Goal: Communication & Community: Answer question/provide support

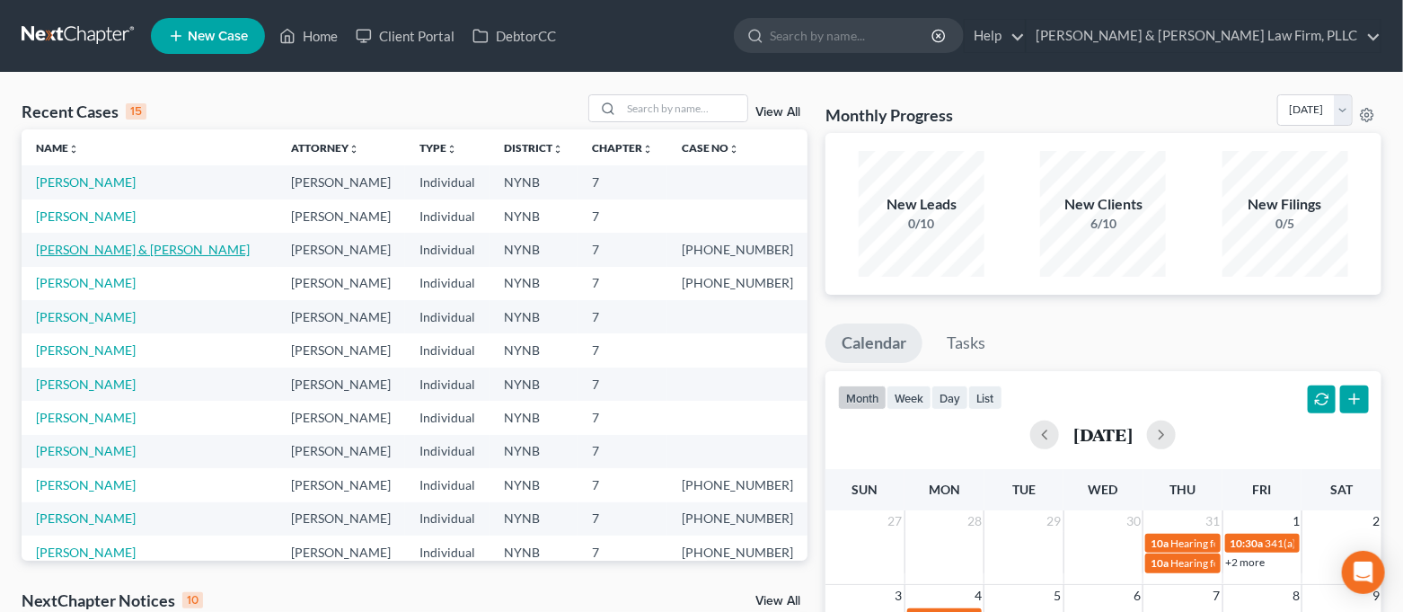
click at [124, 244] on link "[PERSON_NAME] & [PERSON_NAME]" at bounding box center [143, 249] width 214 height 15
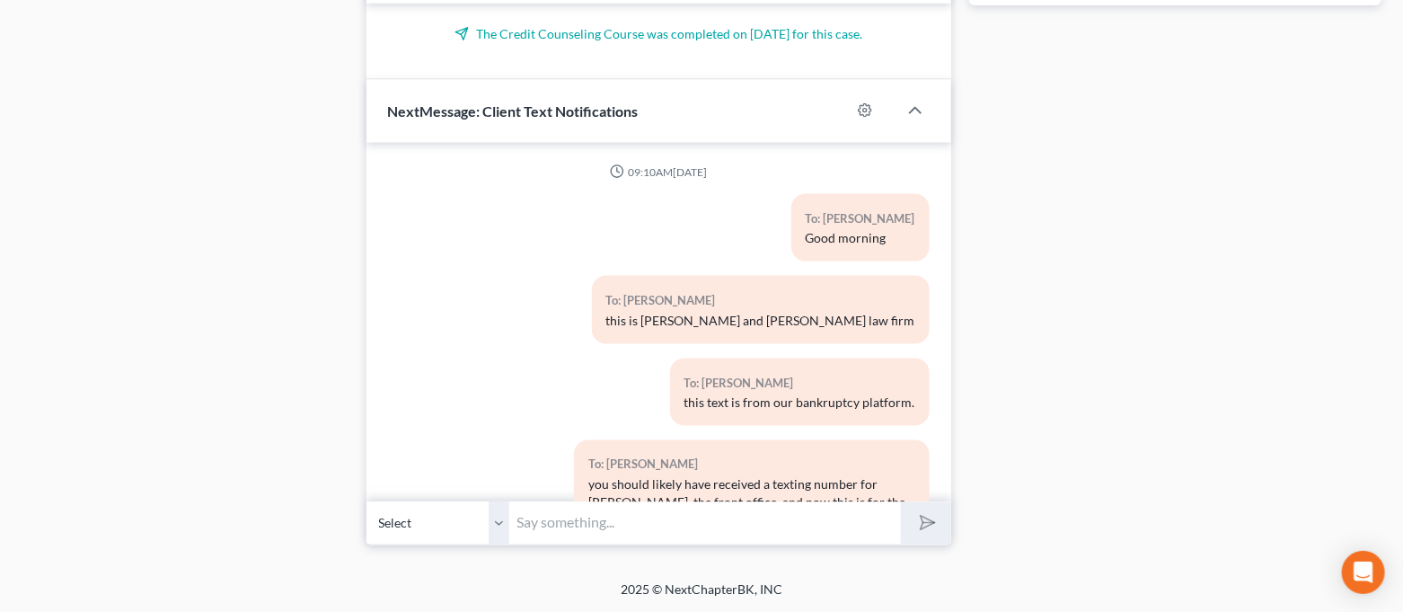
scroll to position [19113, 0]
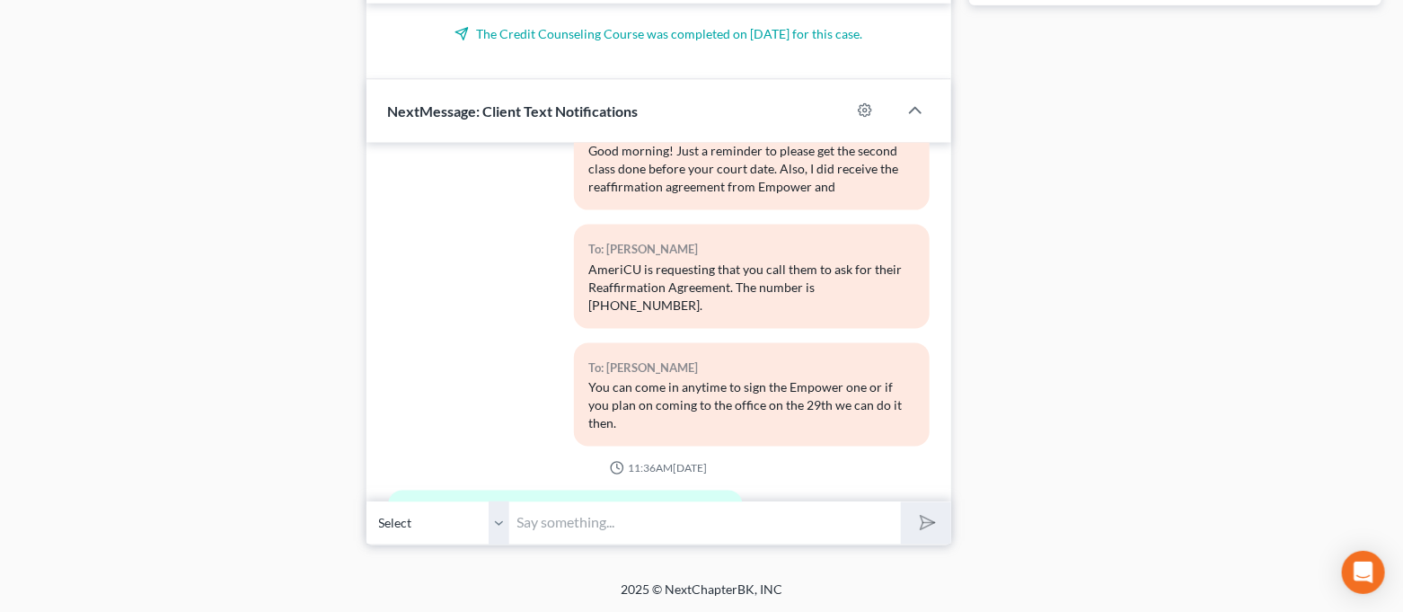
click at [611, 510] on input "text" at bounding box center [706, 523] width 392 height 44
type input "You're welcome!"
click at [901, 502] on button "submit" at bounding box center [925, 523] width 49 height 42
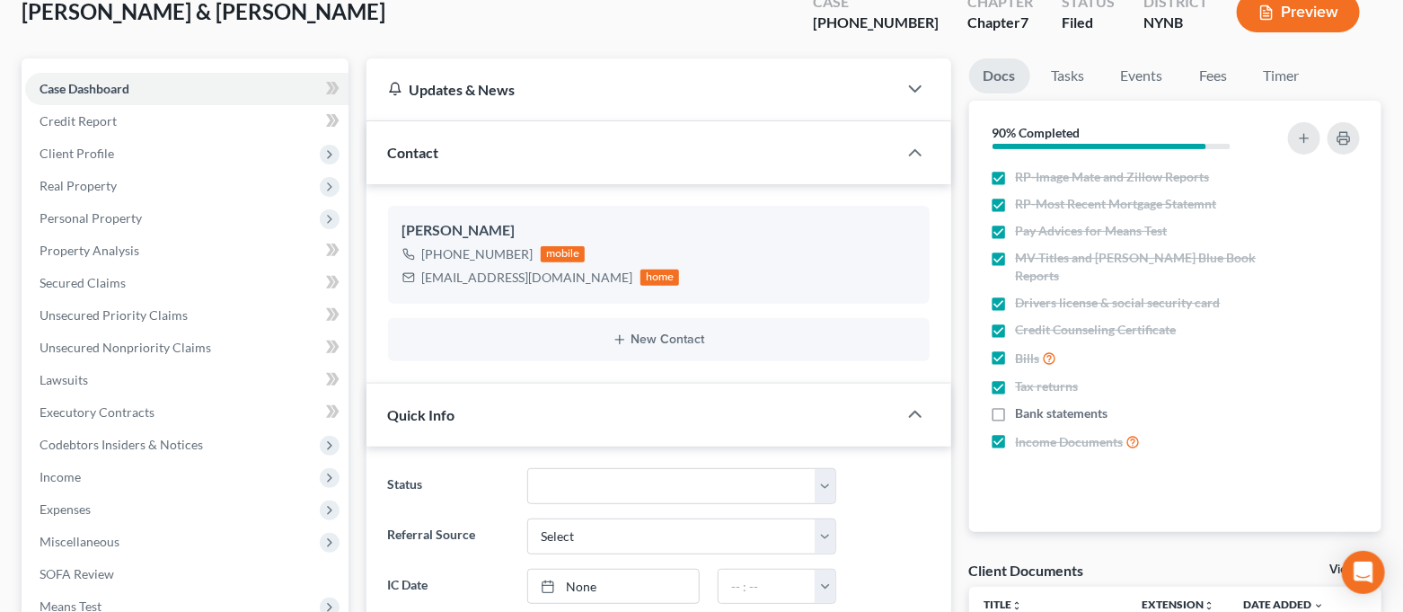
scroll to position [0, 0]
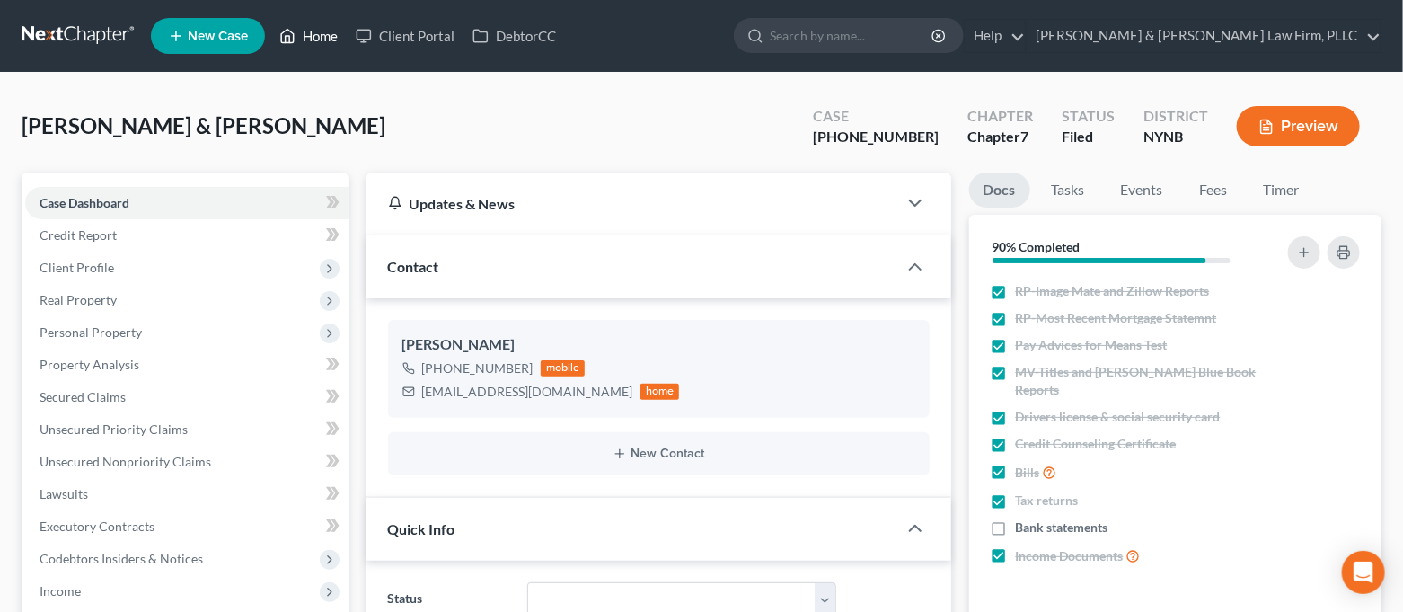
click at [311, 49] on link "Home" at bounding box center [308, 36] width 76 height 32
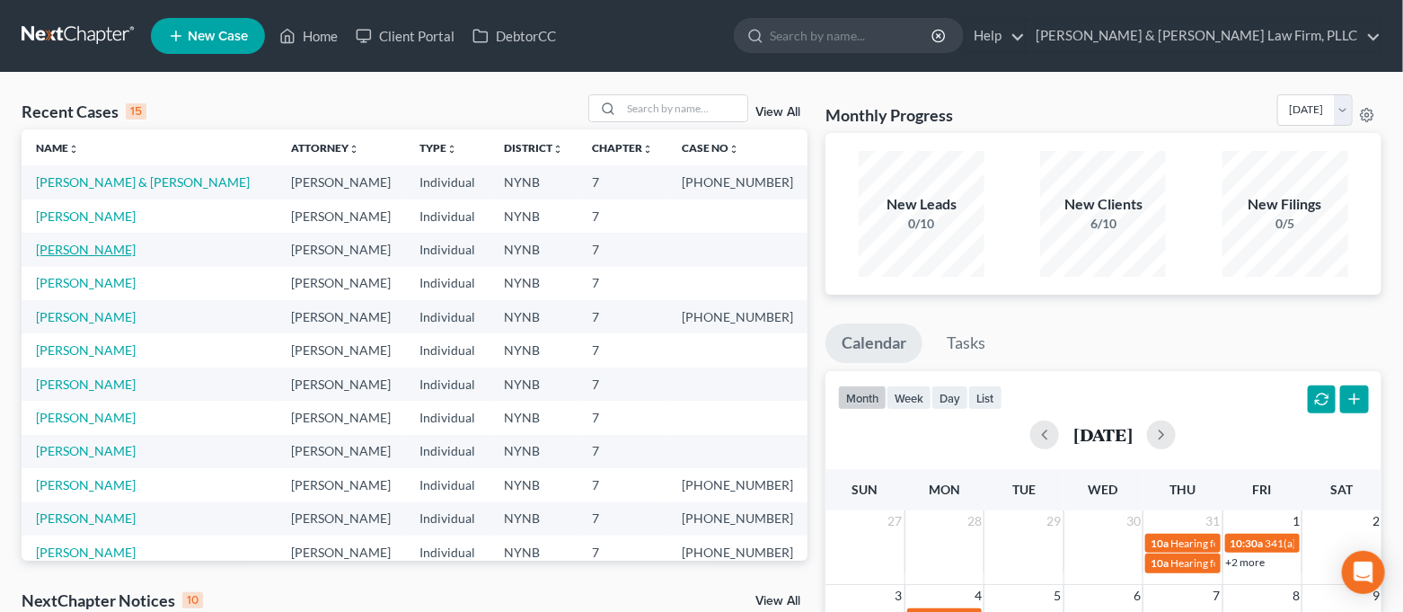
click at [78, 247] on link "[PERSON_NAME]" at bounding box center [86, 249] width 100 height 15
select select "4"
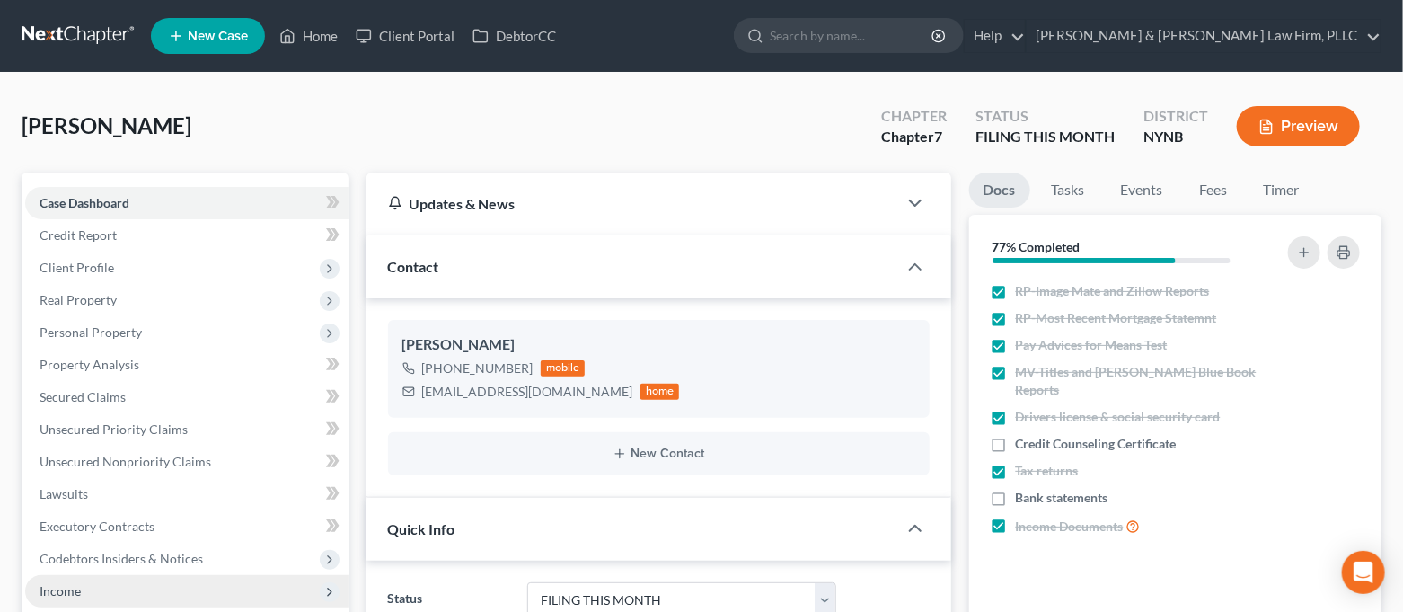
click at [119, 576] on span "Income" at bounding box center [186, 591] width 323 height 32
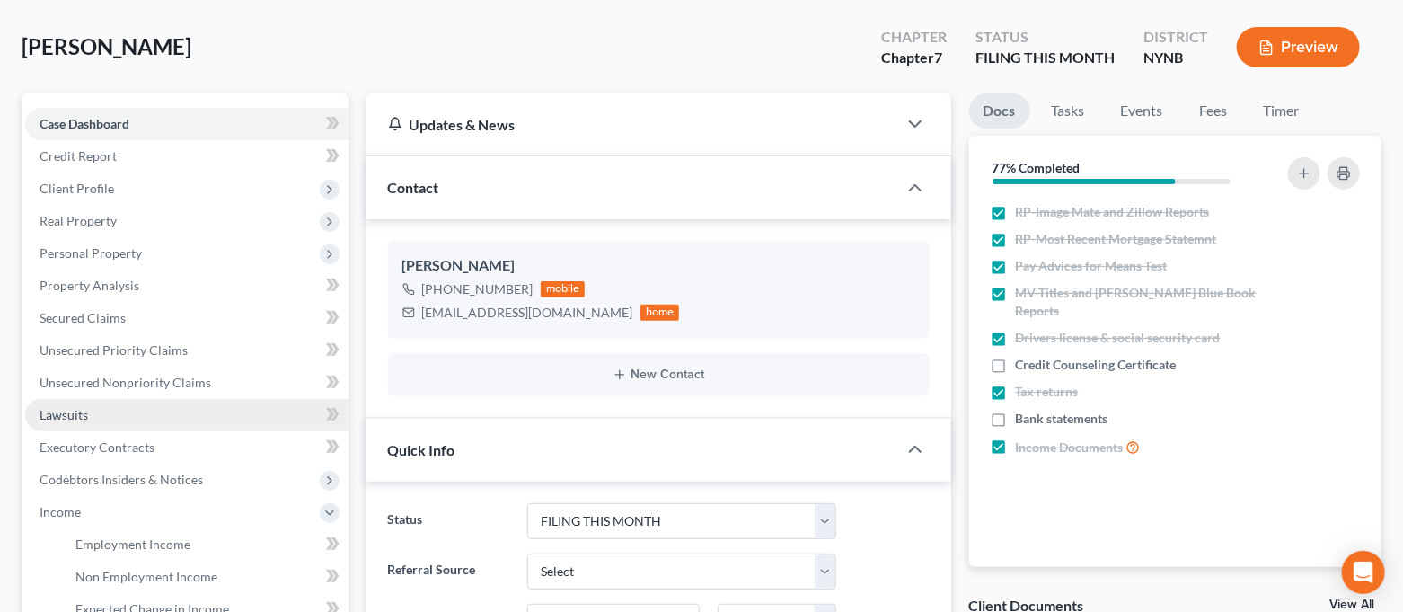
scroll to position [119, 0]
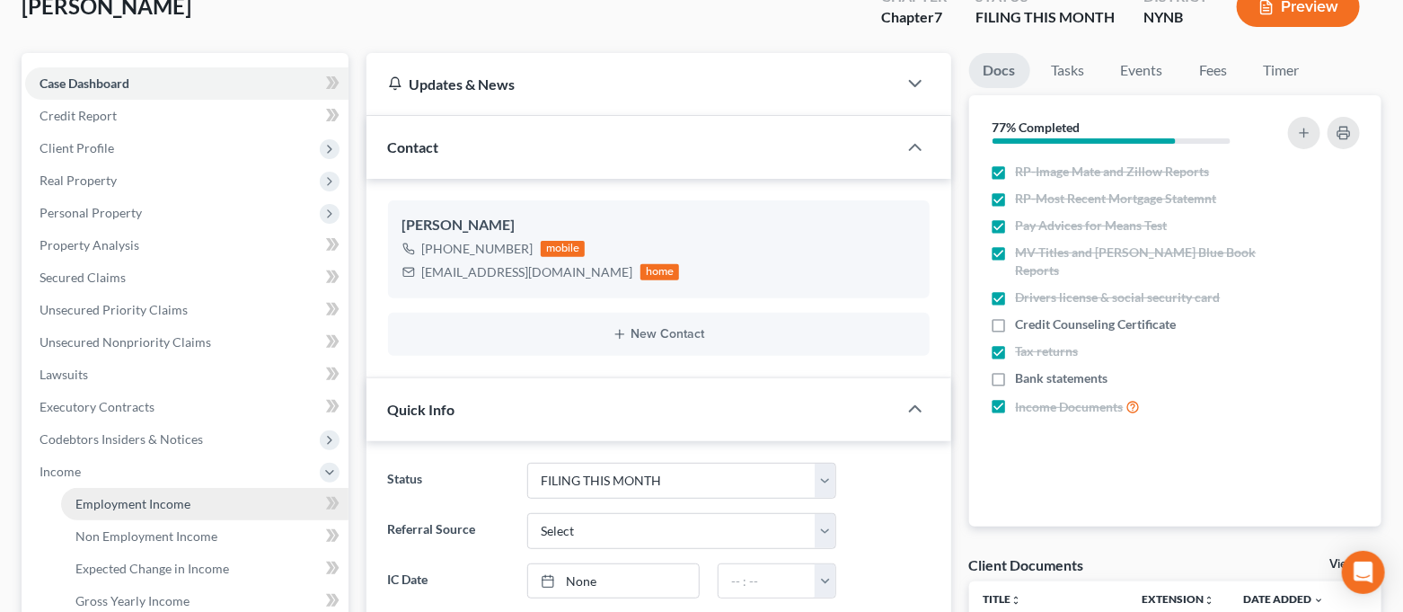
click at [131, 498] on span "Employment Income" at bounding box center [132, 503] width 115 height 15
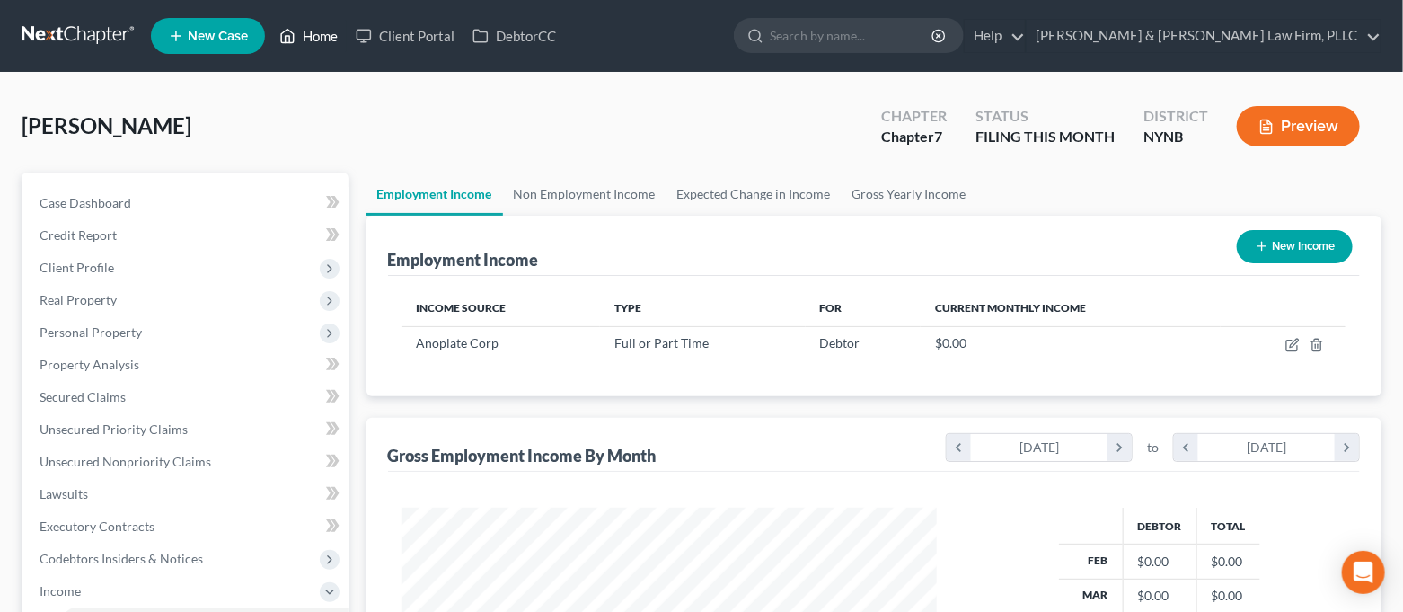
click at [323, 48] on link "Home" at bounding box center [308, 36] width 76 height 32
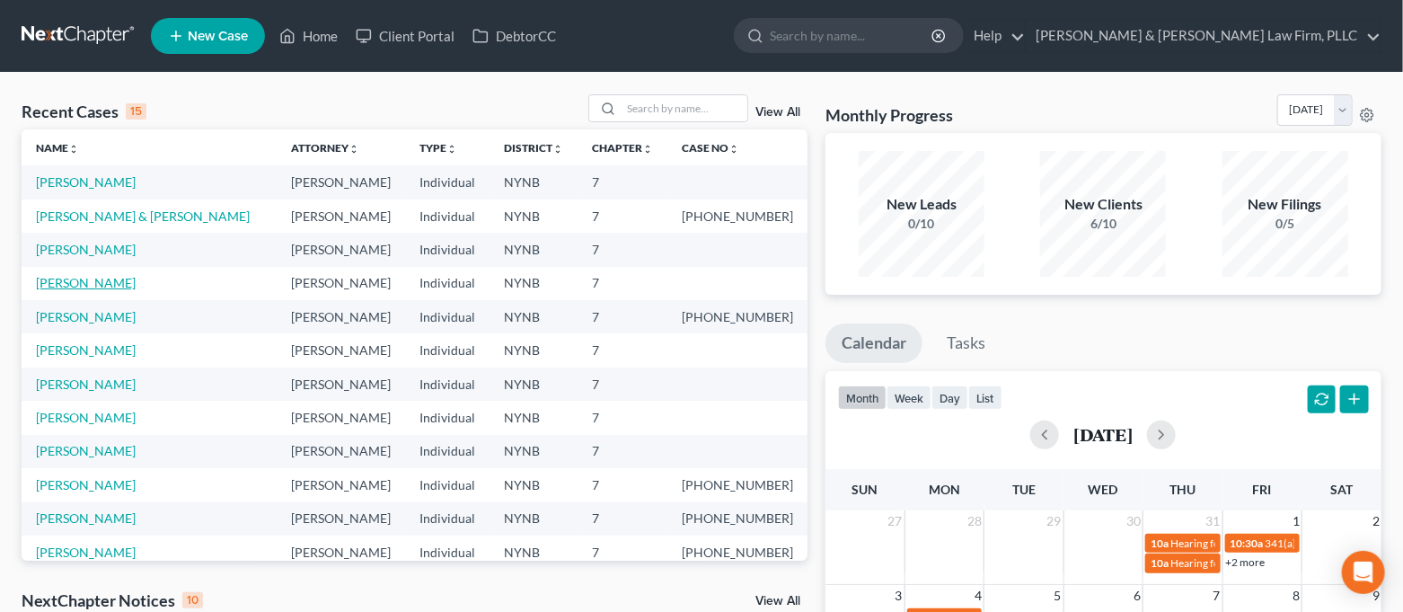
click at [92, 278] on link "[PERSON_NAME]" at bounding box center [86, 282] width 100 height 15
select select "4"
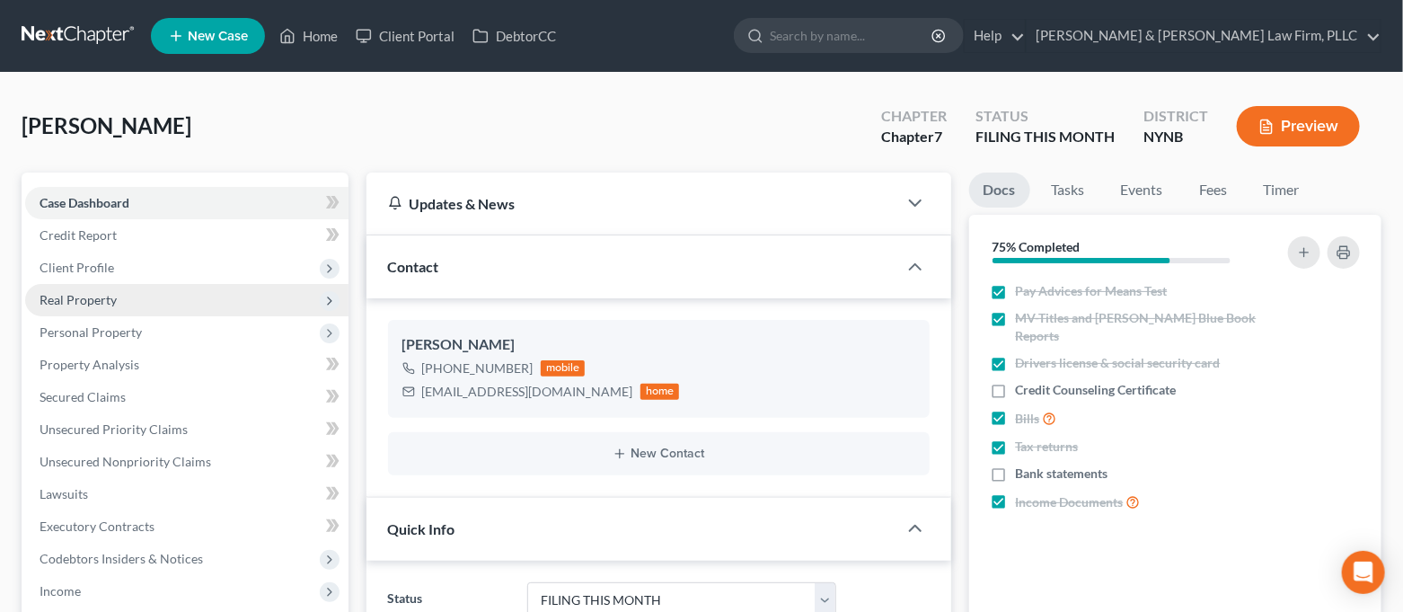
scroll to position [2297, 0]
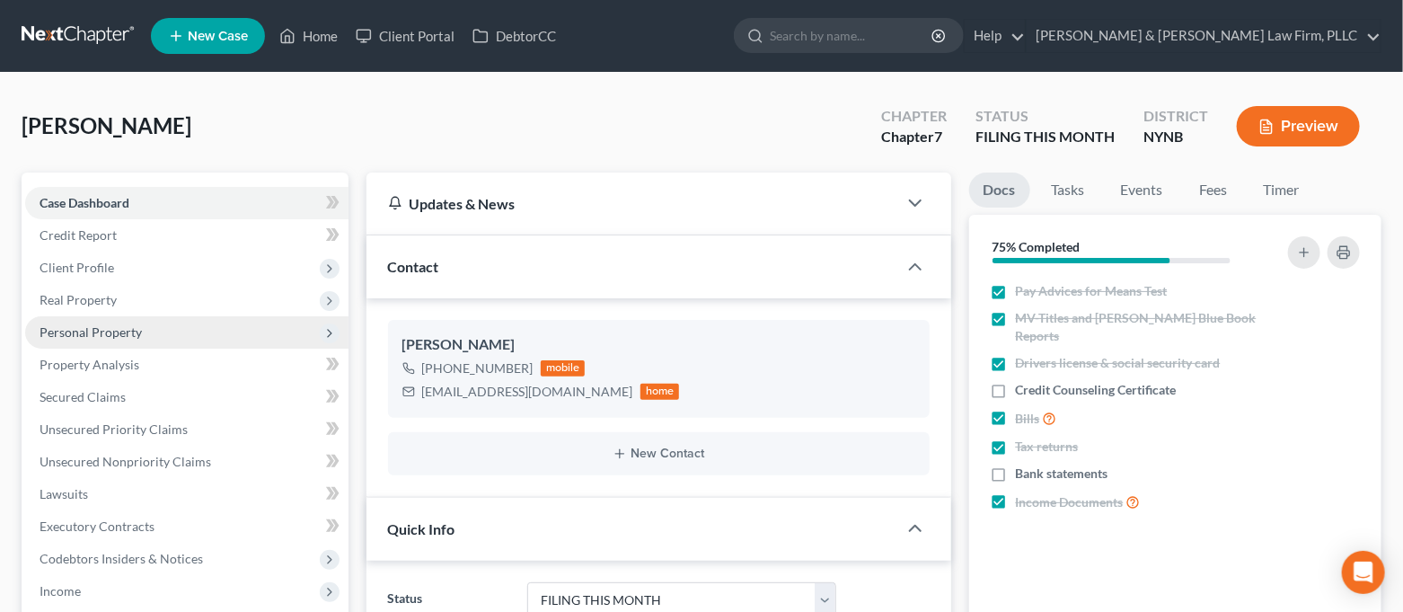
click at [110, 322] on span "Personal Property" at bounding box center [186, 332] width 323 height 32
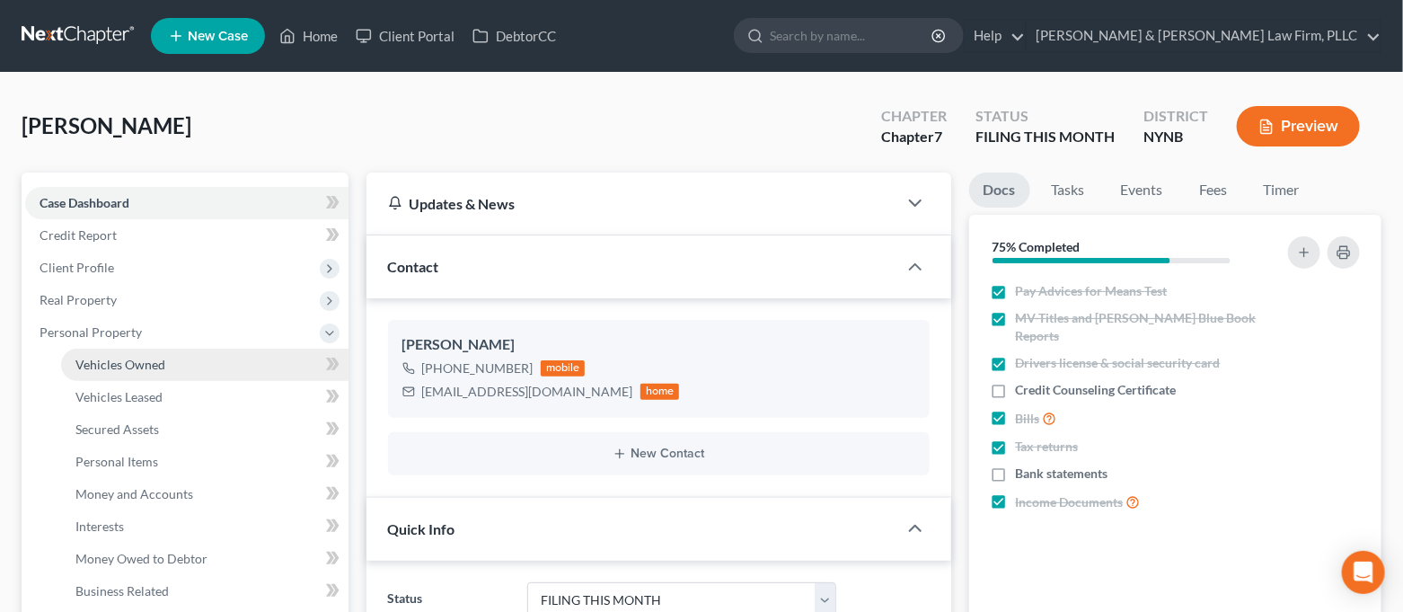
click at [119, 370] on span "Vehicles Owned" at bounding box center [120, 364] width 90 height 15
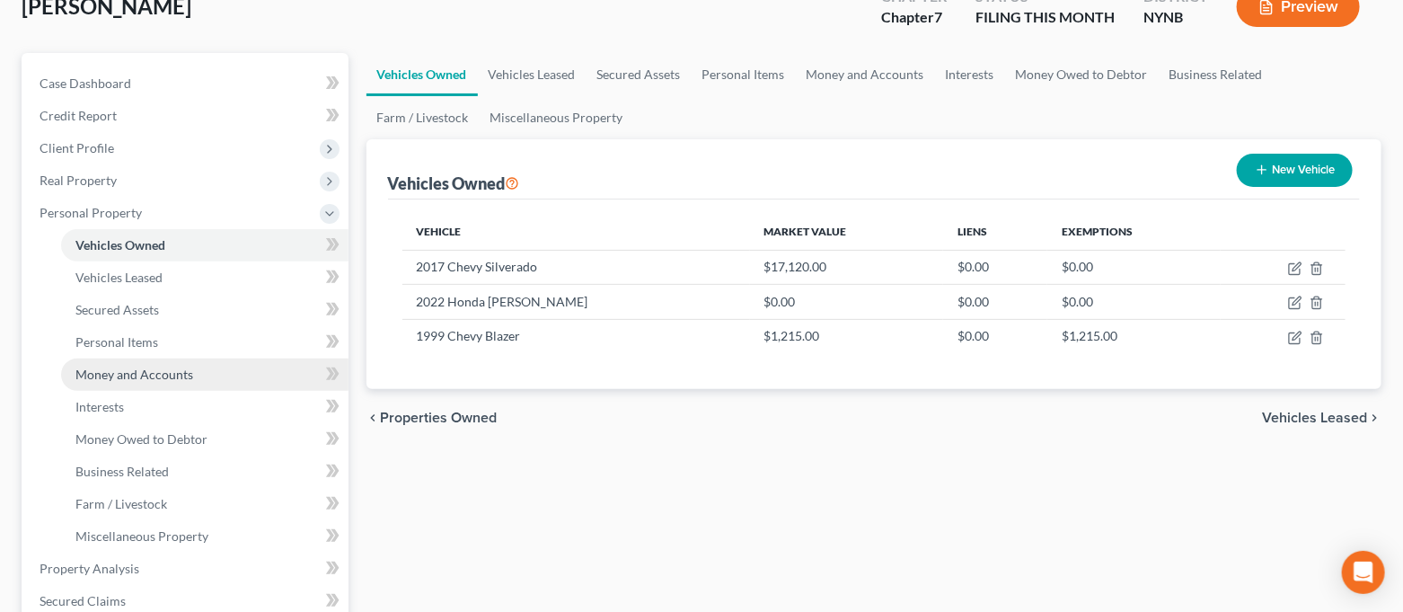
click at [156, 379] on span "Money and Accounts" at bounding box center [134, 374] width 118 height 15
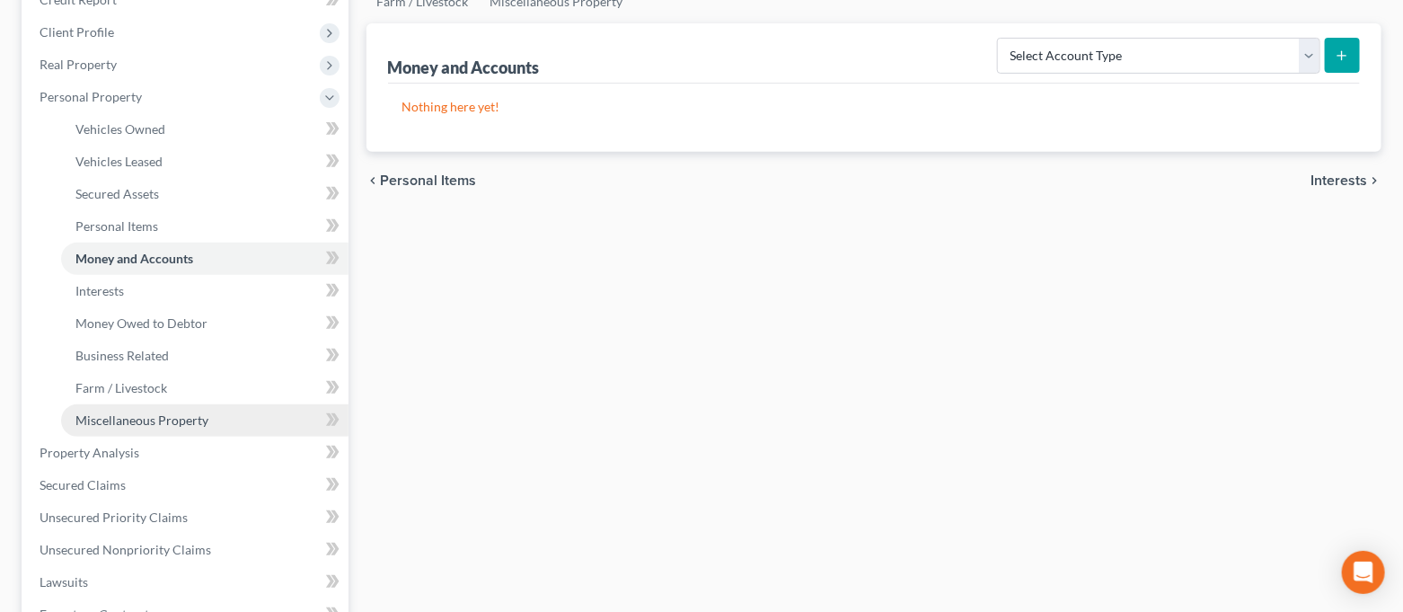
scroll to position [239, 0]
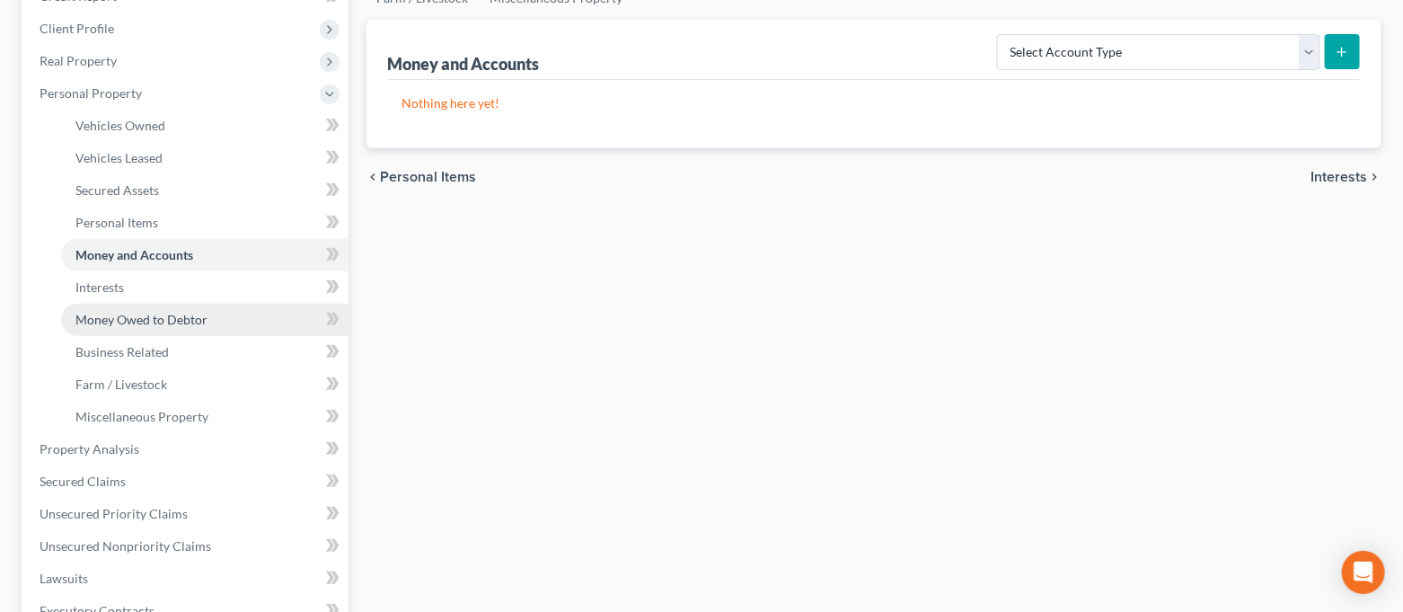
click at [215, 314] on link "Money Owed to Debtor" at bounding box center [204, 320] width 287 height 32
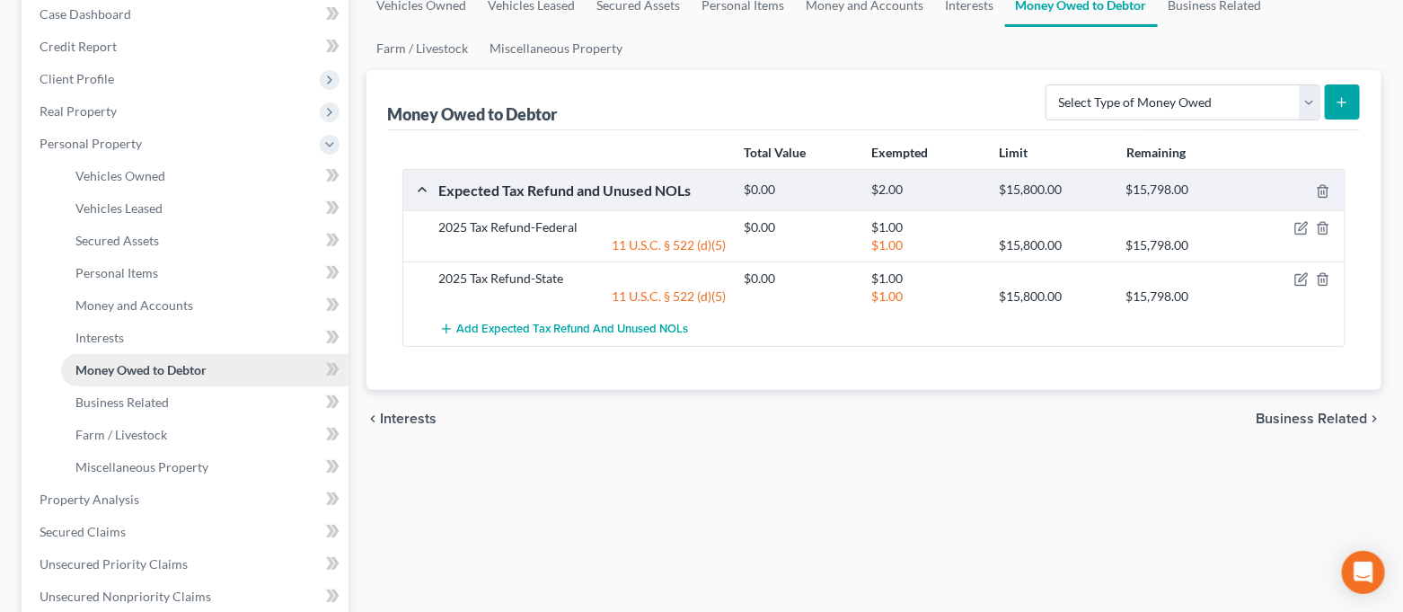
scroll to position [239, 0]
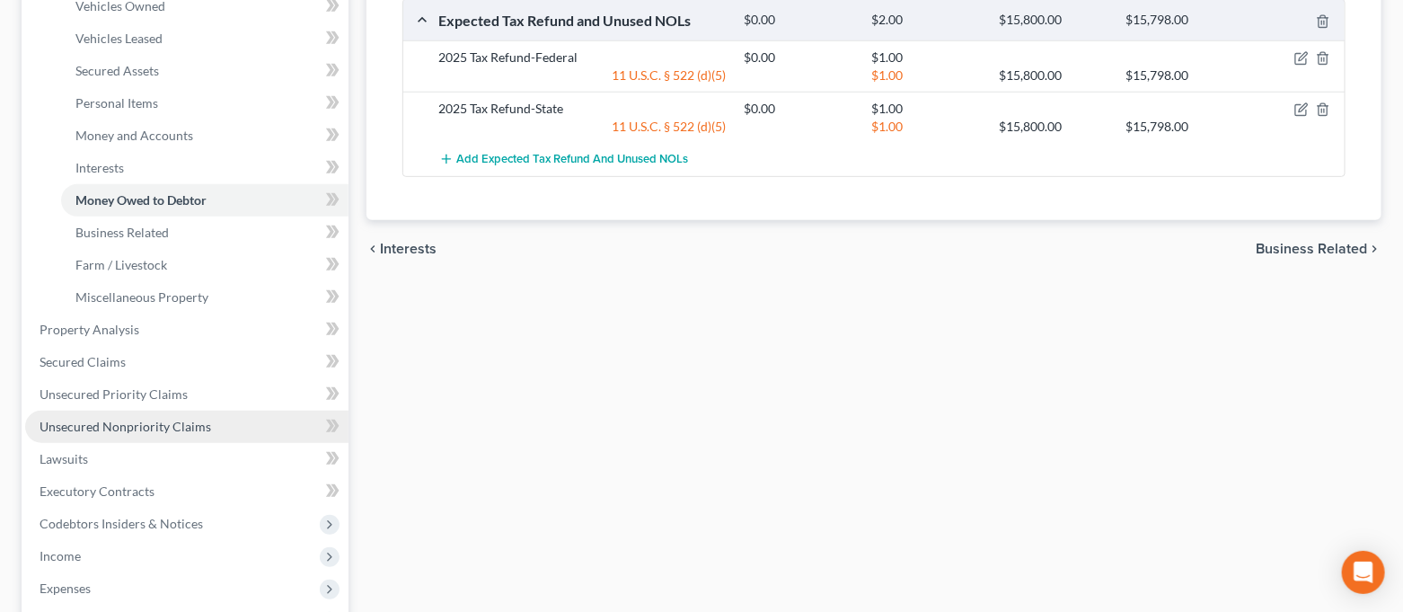
click at [205, 425] on span "Unsecured Nonpriority Claims" at bounding box center [126, 426] width 172 height 15
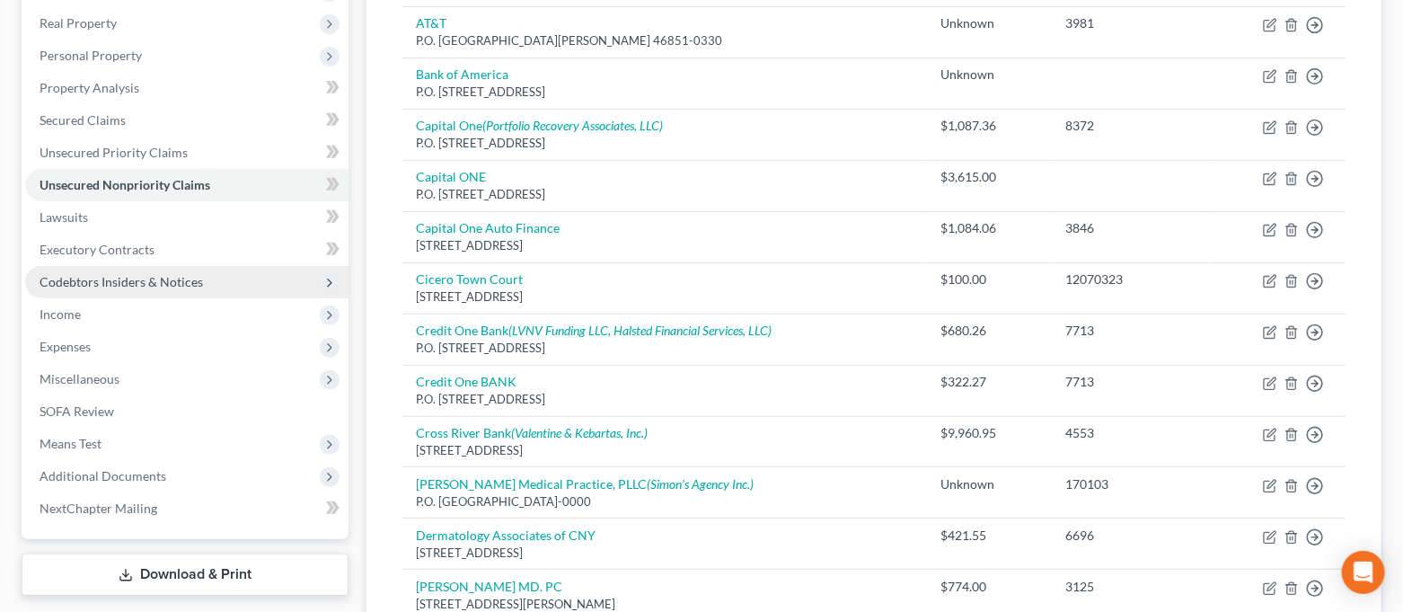
scroll to position [236, 0]
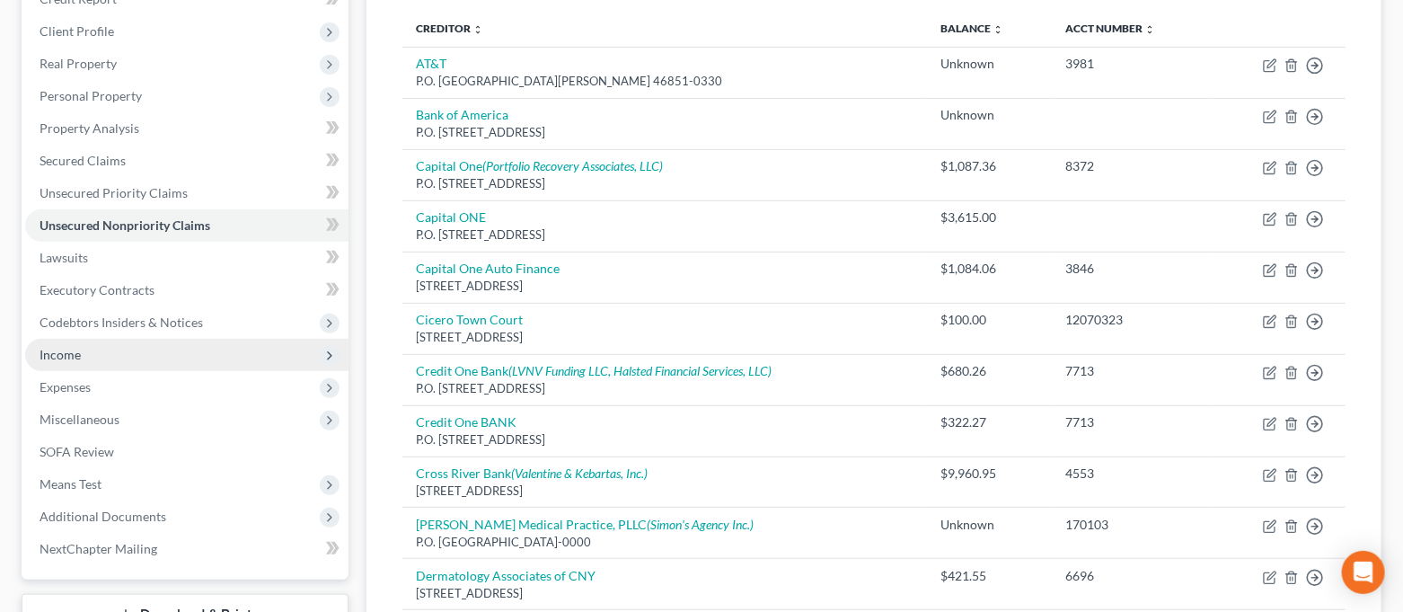
click at [216, 345] on span "Income" at bounding box center [186, 355] width 323 height 32
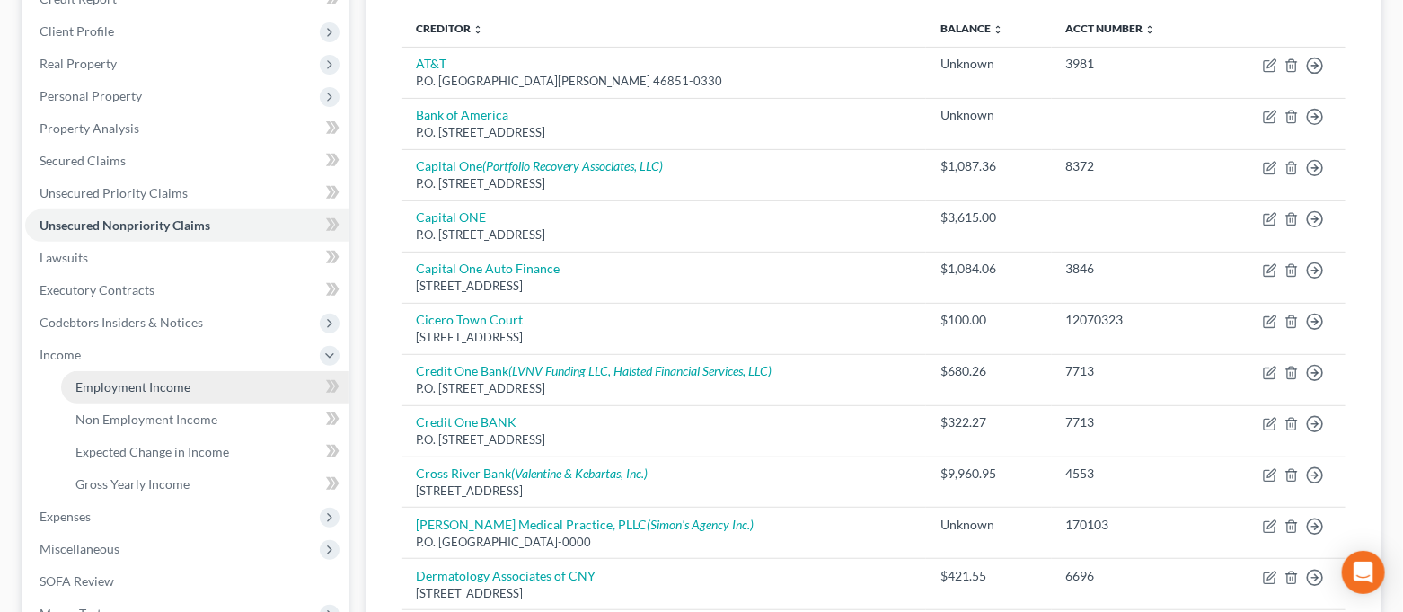
click at [204, 375] on link "Employment Income" at bounding box center [204, 387] width 287 height 32
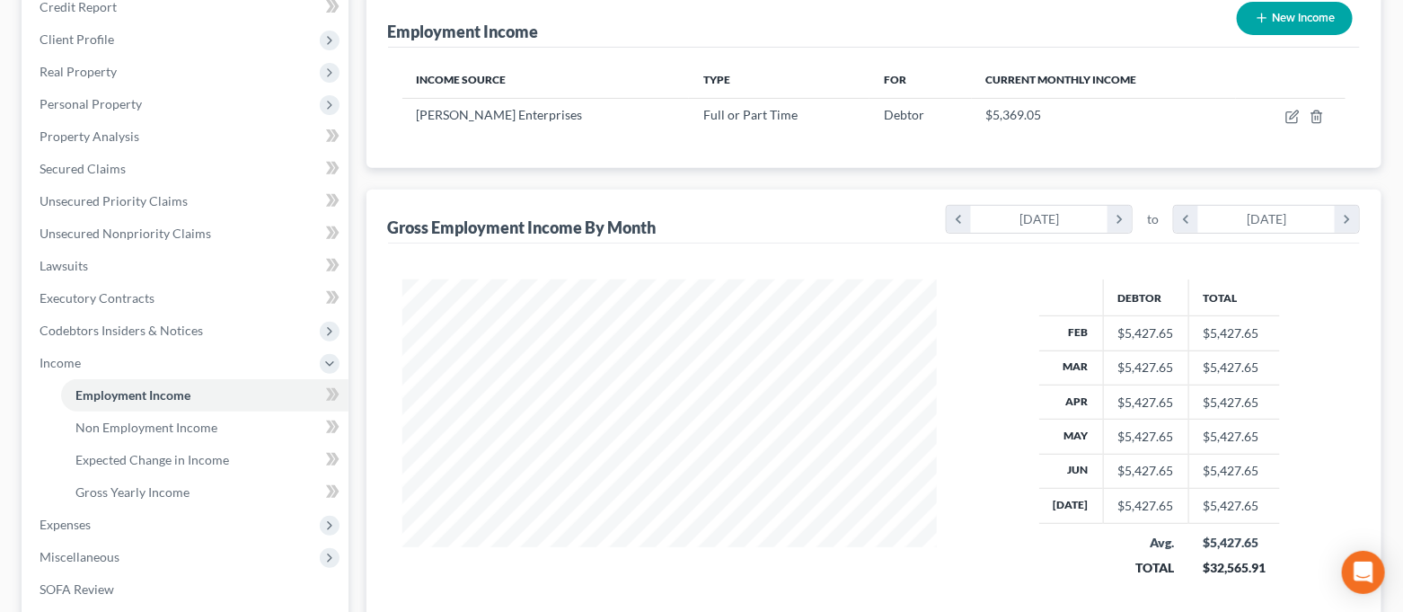
scroll to position [239, 0]
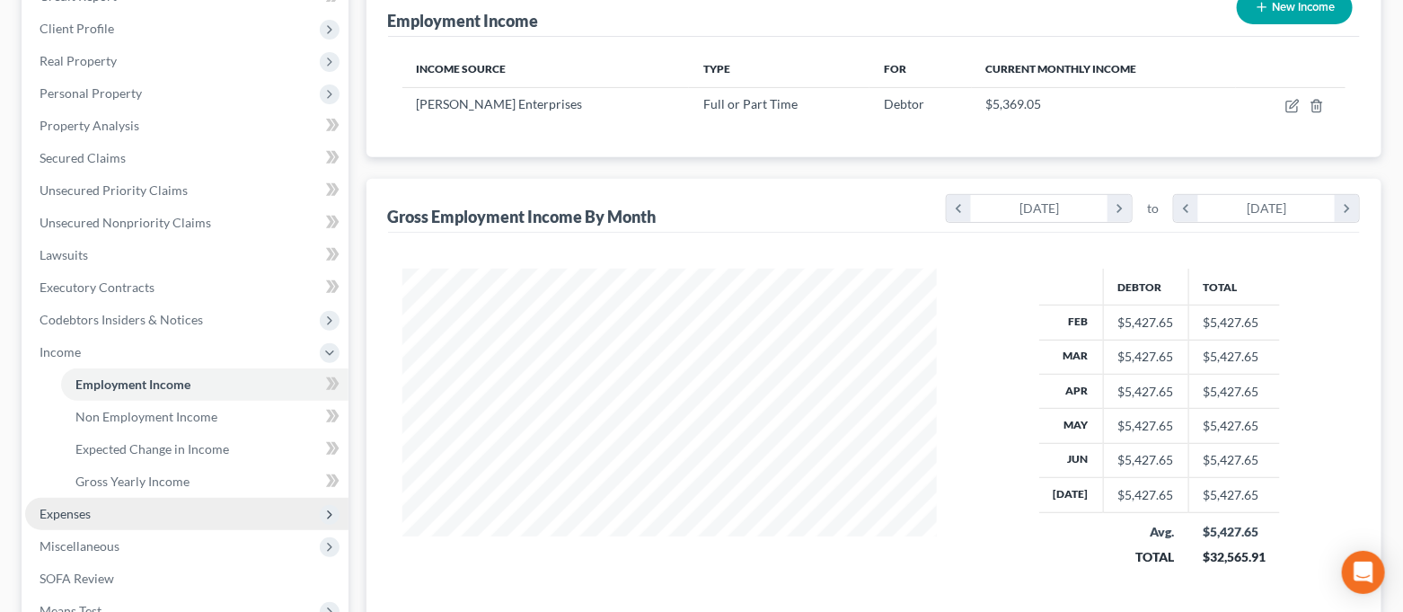
click at [190, 506] on span "Expenses" at bounding box center [186, 514] width 323 height 32
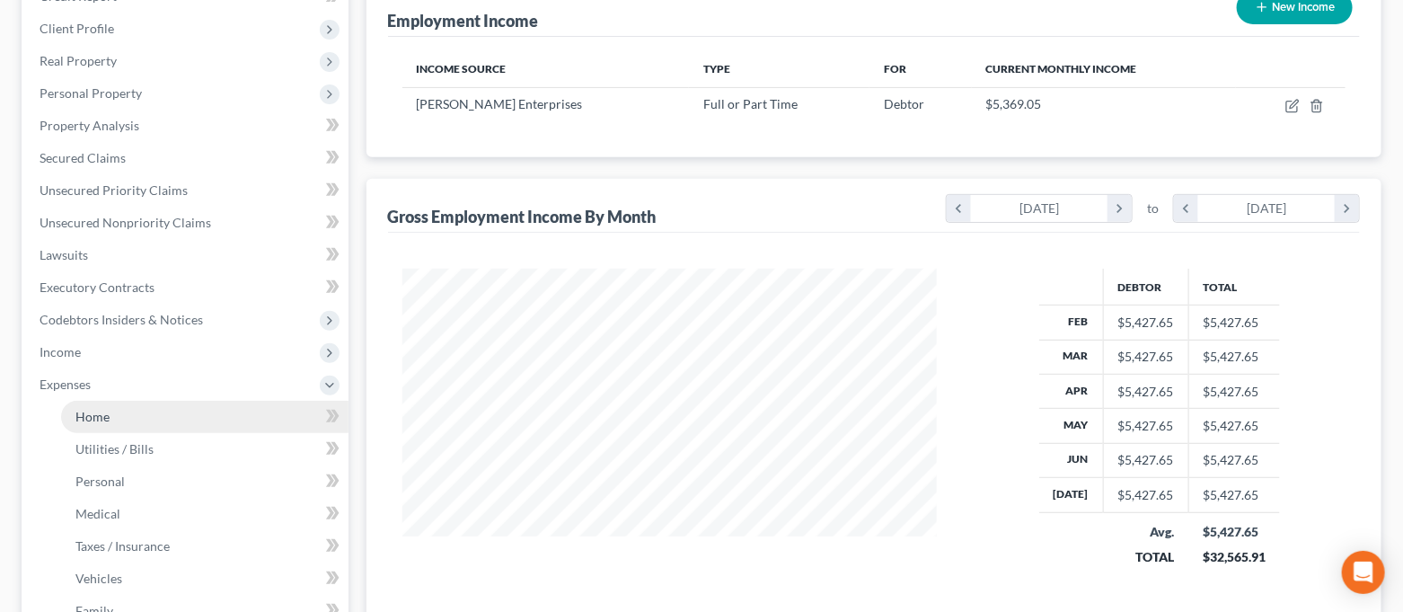
click at [168, 418] on link "Home" at bounding box center [204, 417] width 287 height 32
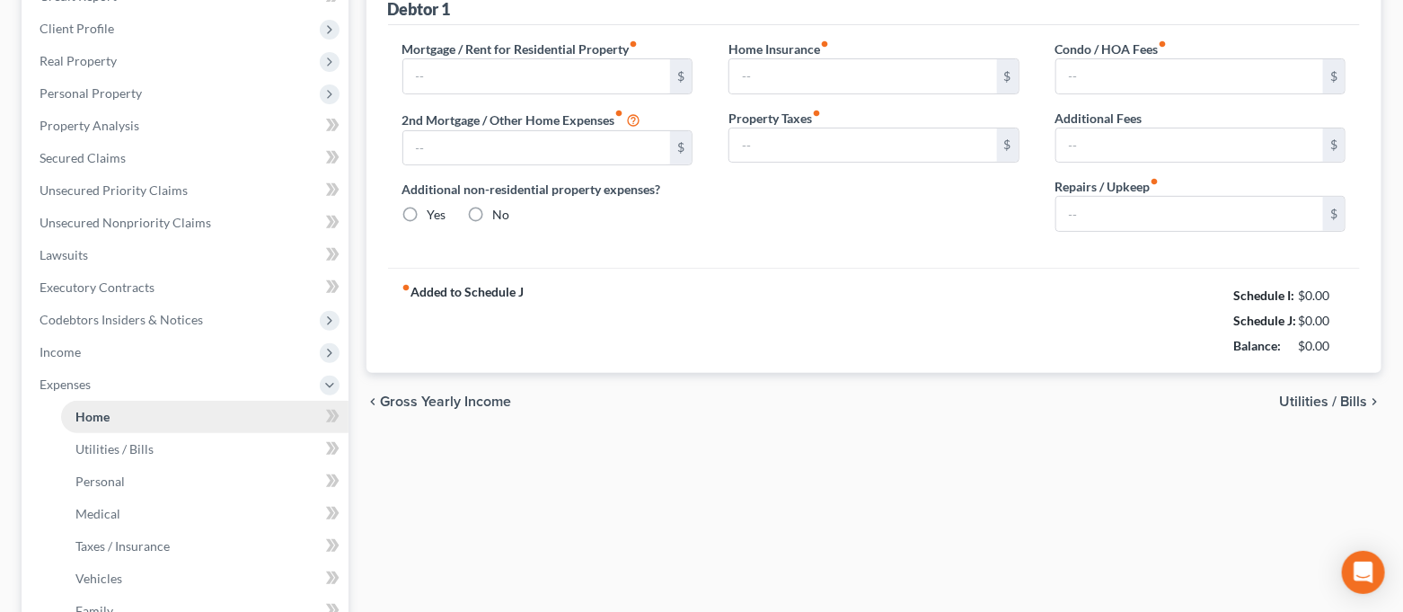
scroll to position [10, 0]
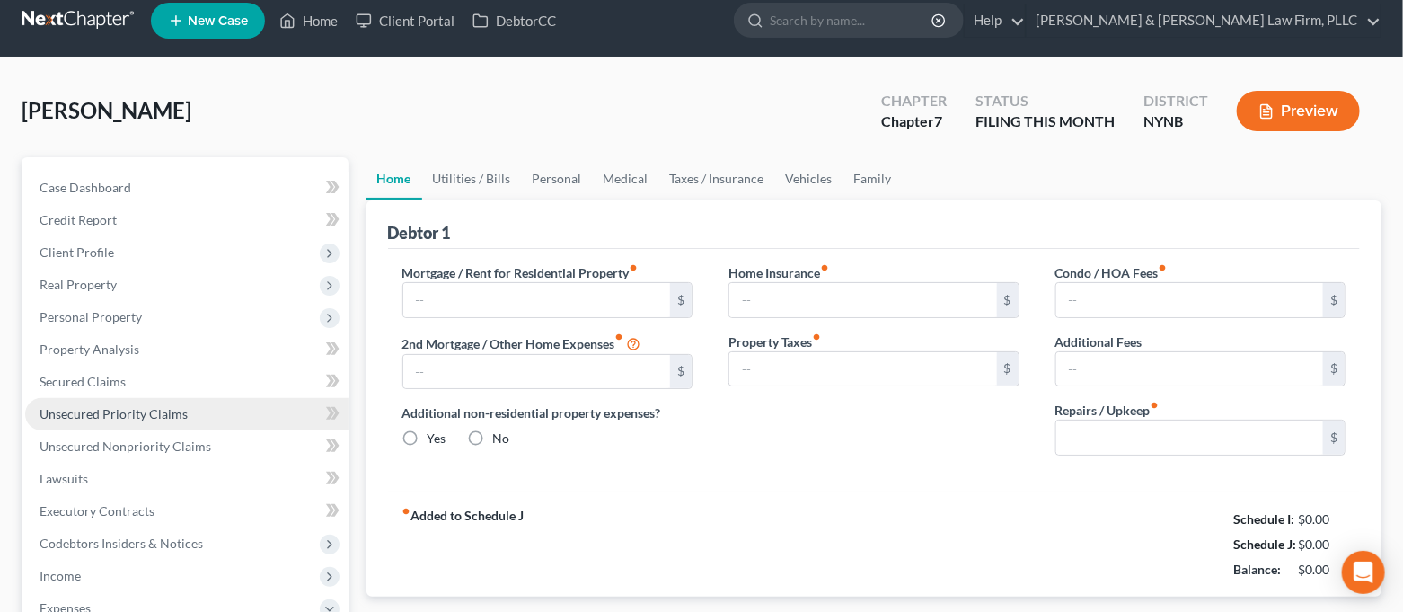
type input "350.00"
type input "0.00"
radio input "true"
type input "0.00"
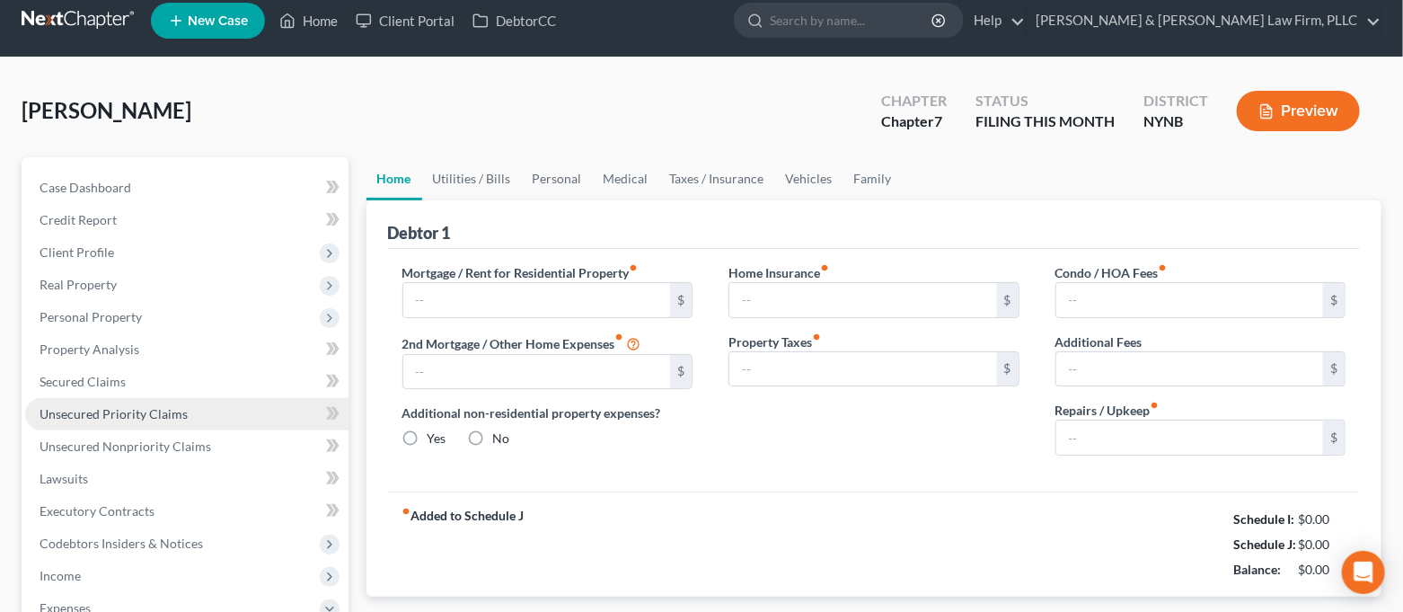
type input "0.00"
type input "75.00"
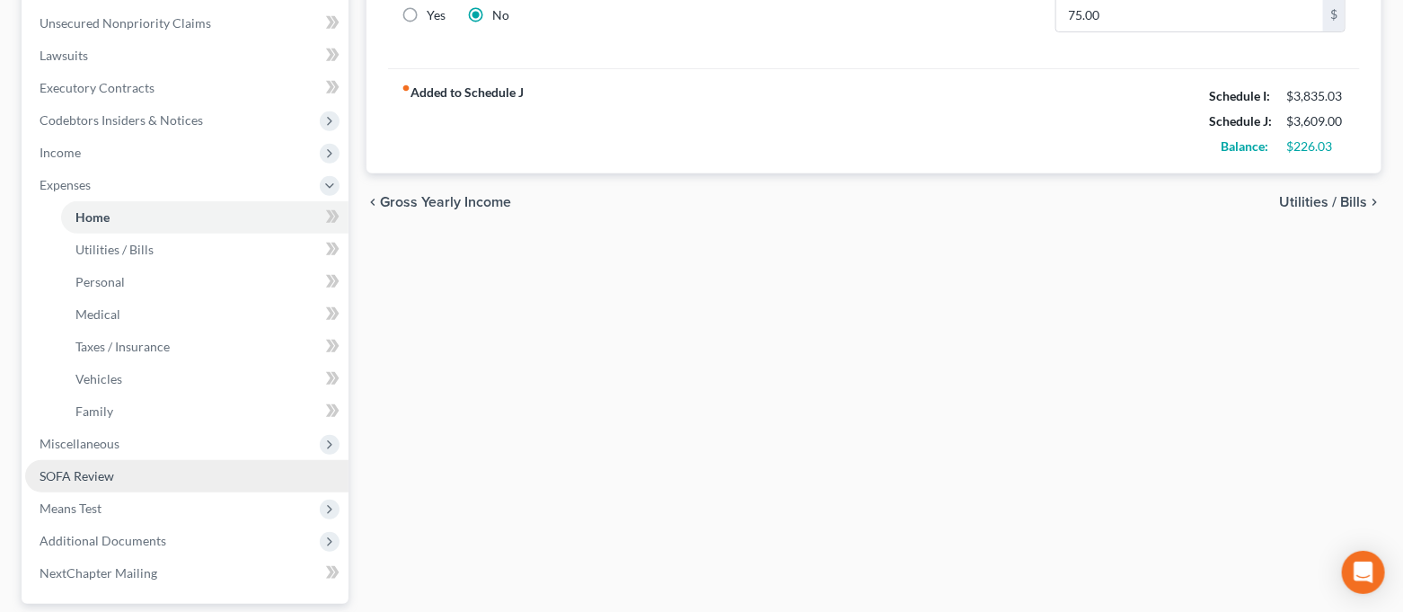
scroll to position [479, 0]
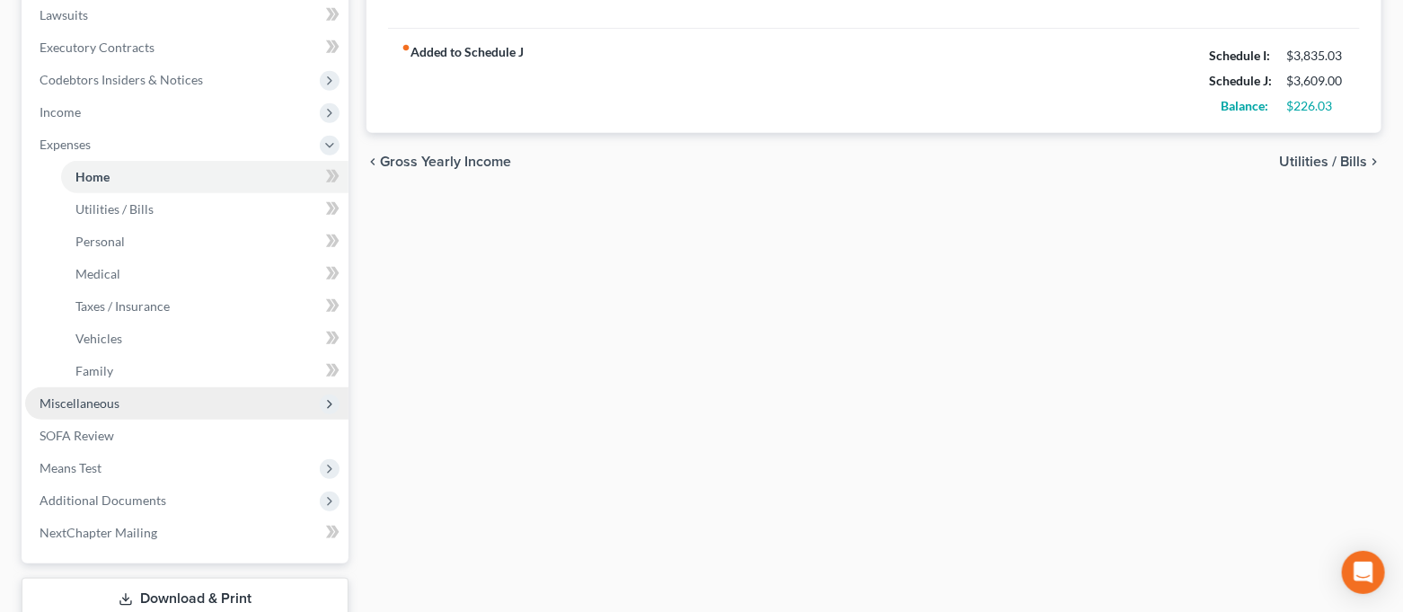
click at [194, 408] on span "Miscellaneous" at bounding box center [186, 403] width 323 height 32
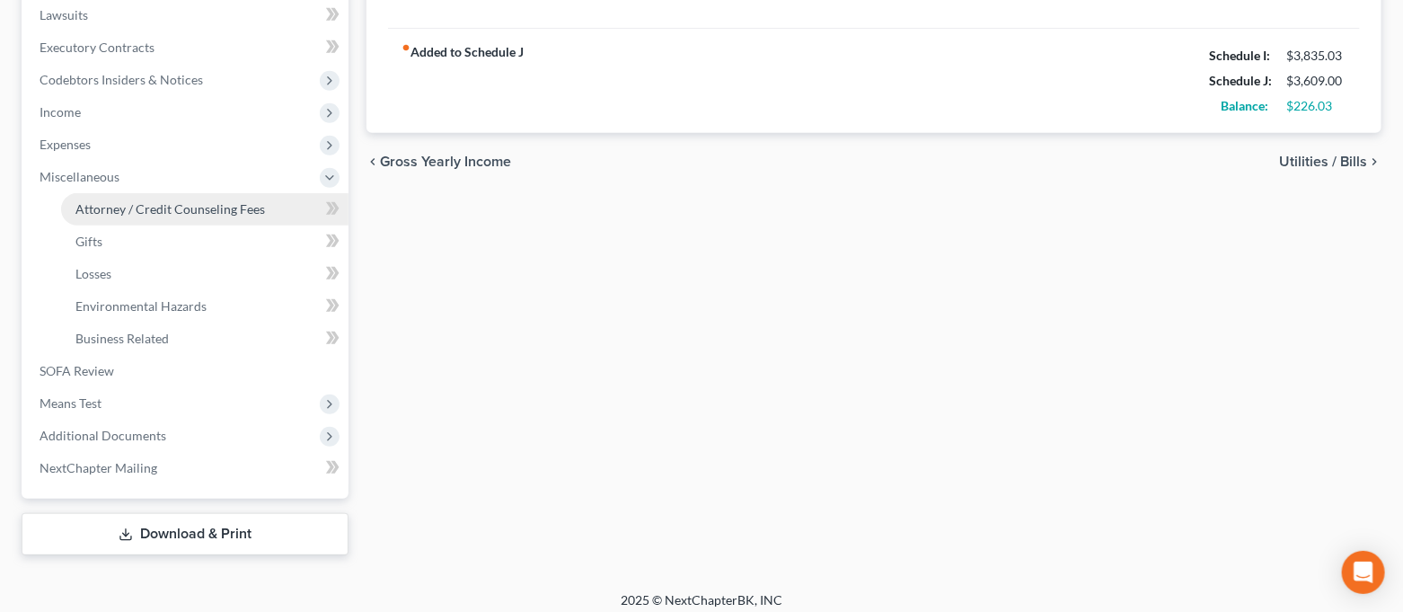
click at [179, 212] on span "Attorney / Credit Counseling Fees" at bounding box center [170, 208] width 190 height 15
select select "0"
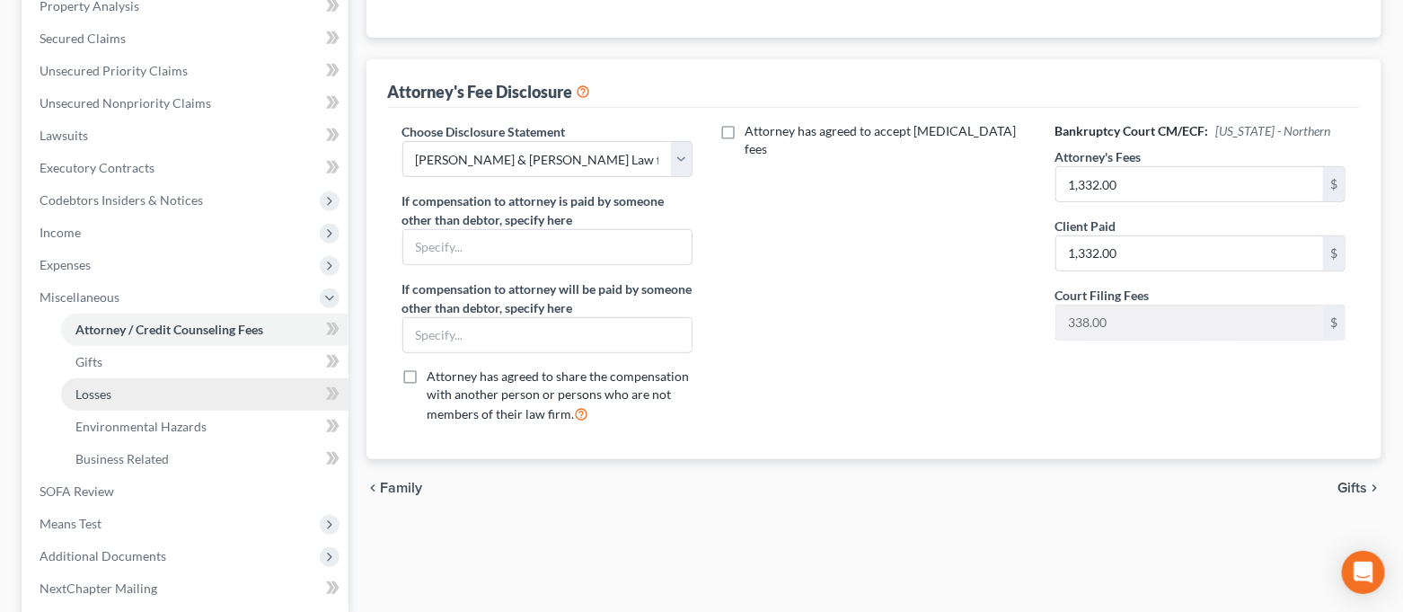
scroll to position [479, 0]
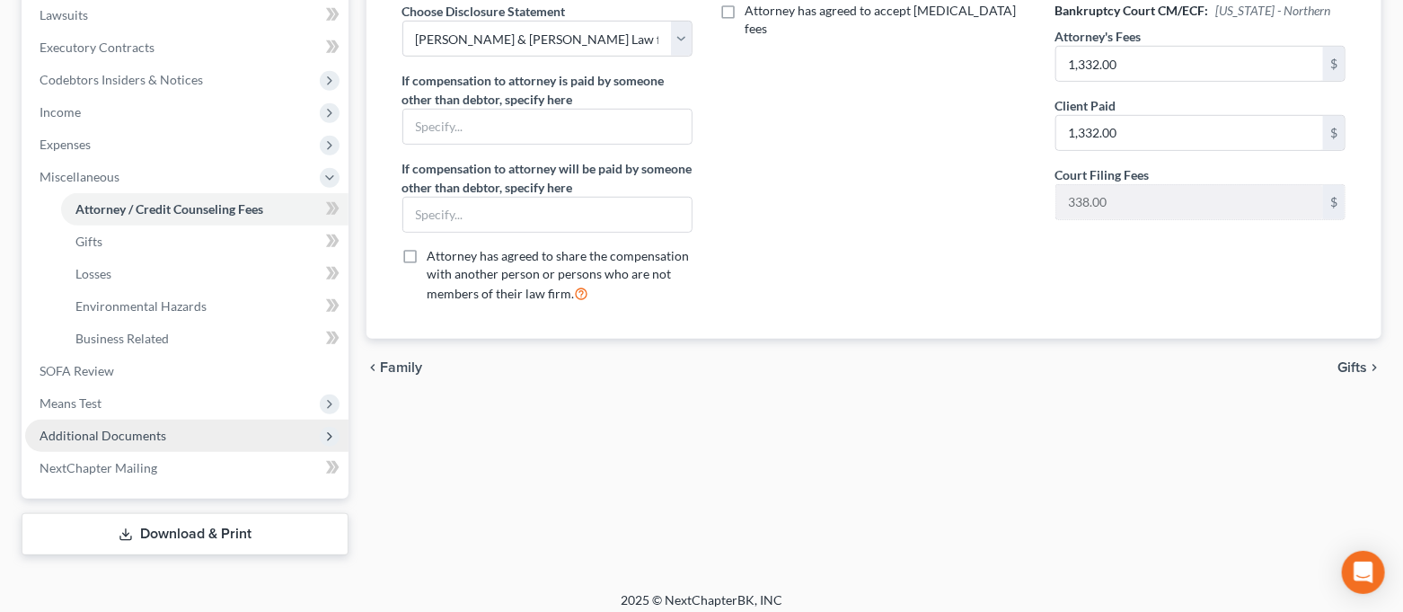
click at [139, 442] on span "Additional Documents" at bounding box center [186, 436] width 323 height 32
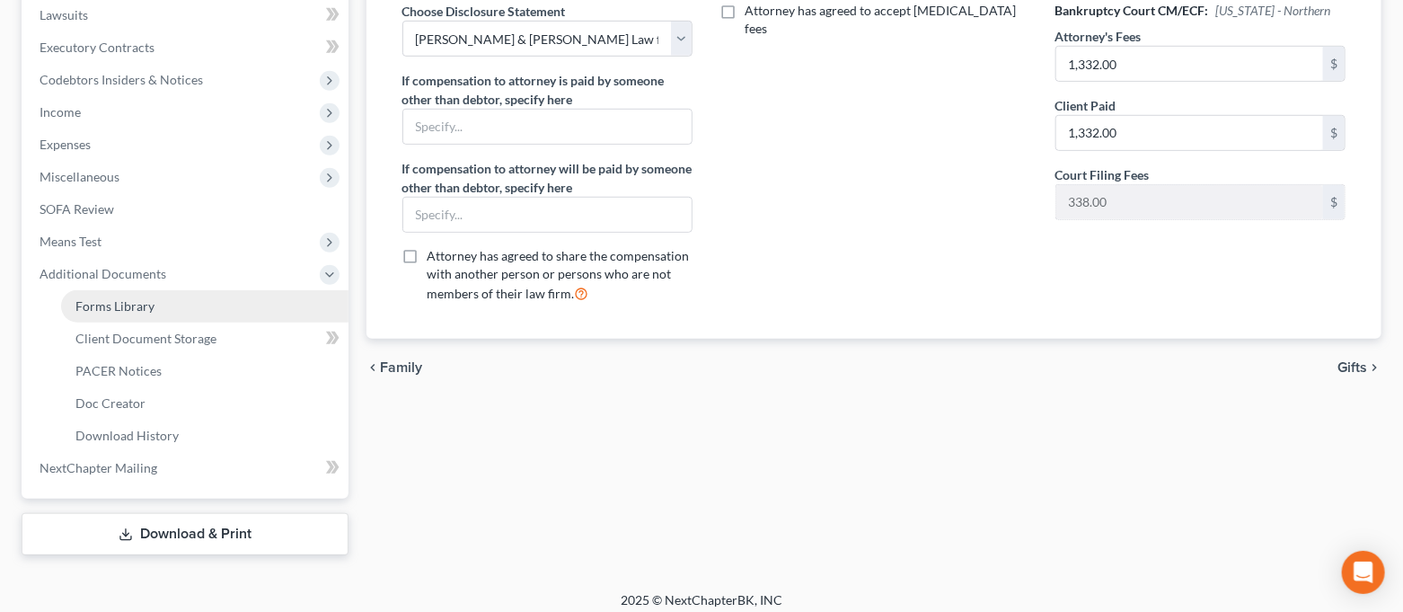
click at [162, 311] on link "Forms Library" at bounding box center [204, 306] width 287 height 32
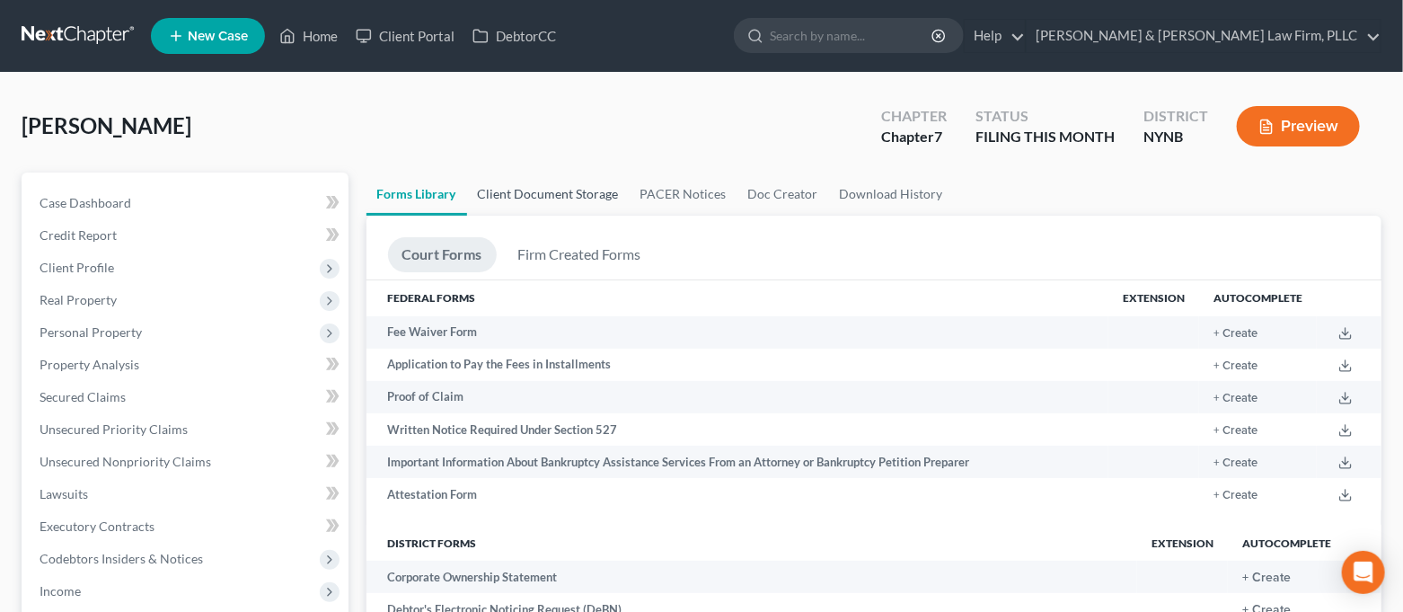
click at [521, 187] on link "Client Document Storage" at bounding box center [548, 193] width 163 height 43
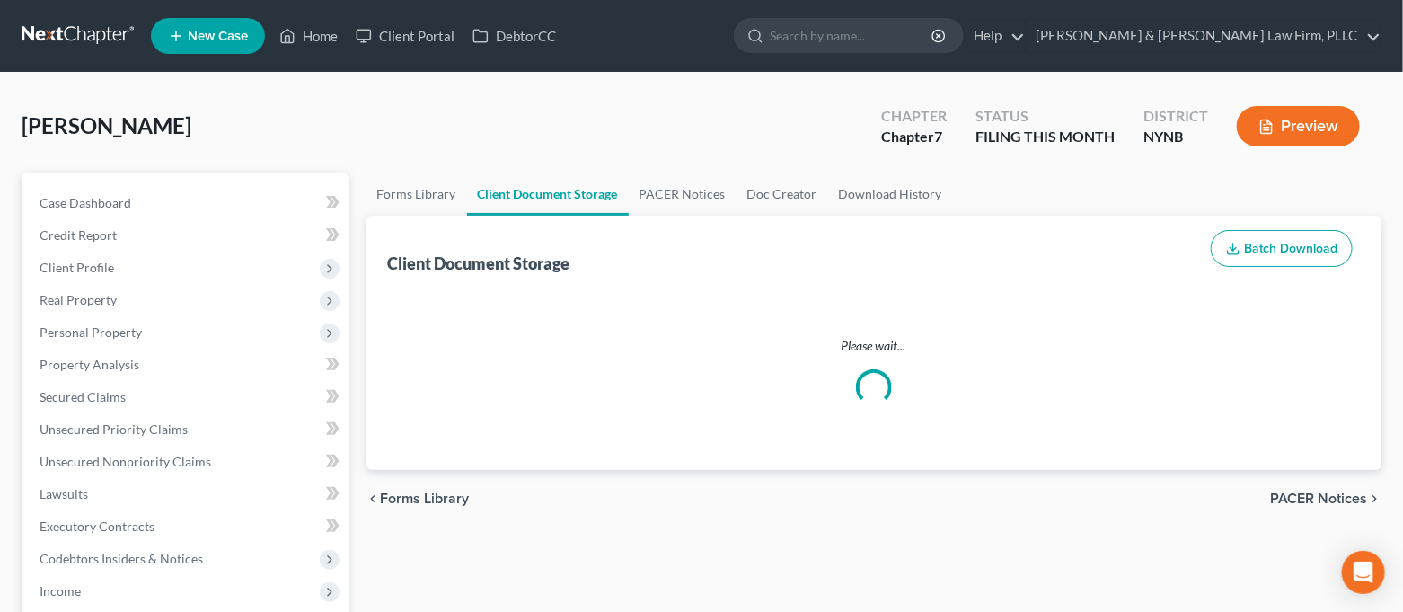
select select "1"
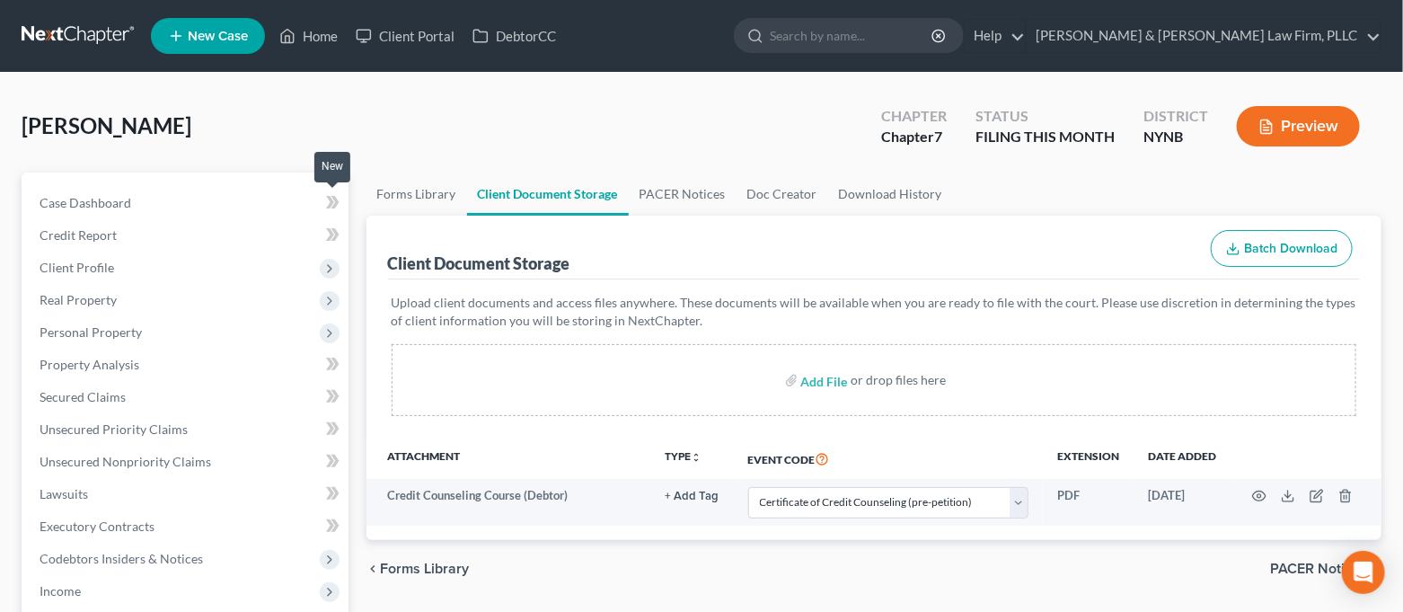
click at [317, 193] on span at bounding box center [332, 204] width 31 height 27
click at [308, 45] on link "Home" at bounding box center [308, 36] width 76 height 32
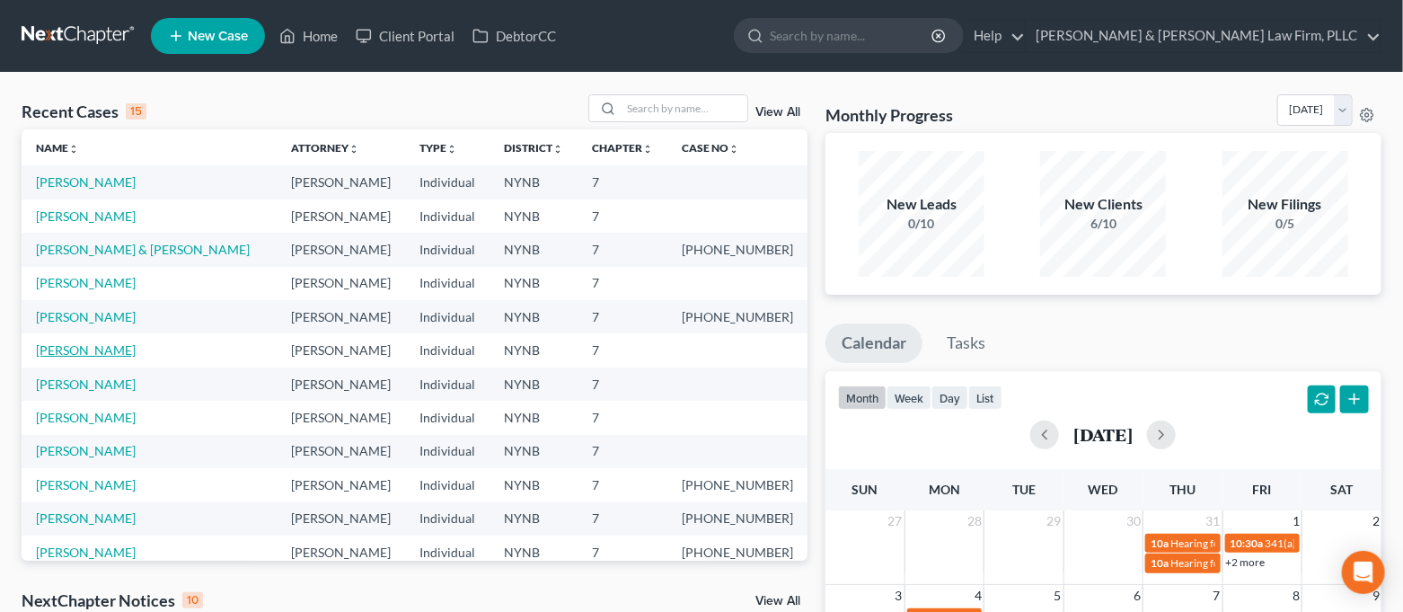
click at [84, 355] on link "[PERSON_NAME]" at bounding box center [86, 349] width 100 height 15
select select "4"
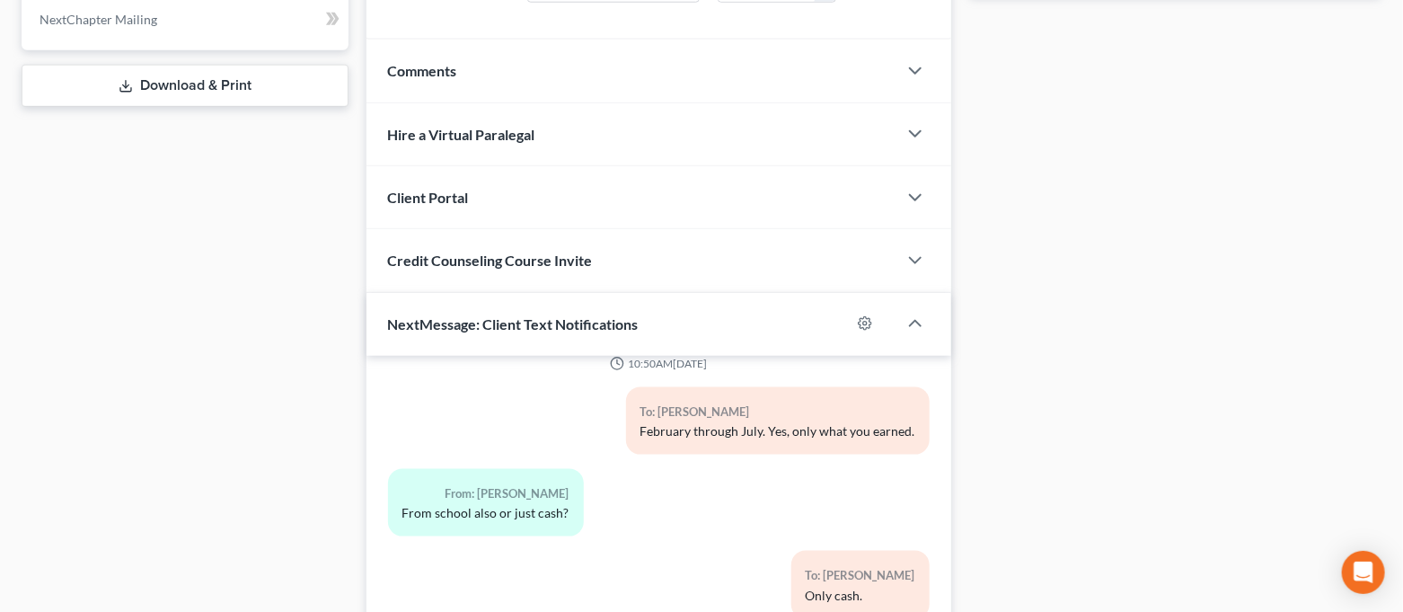
scroll to position [978, 0]
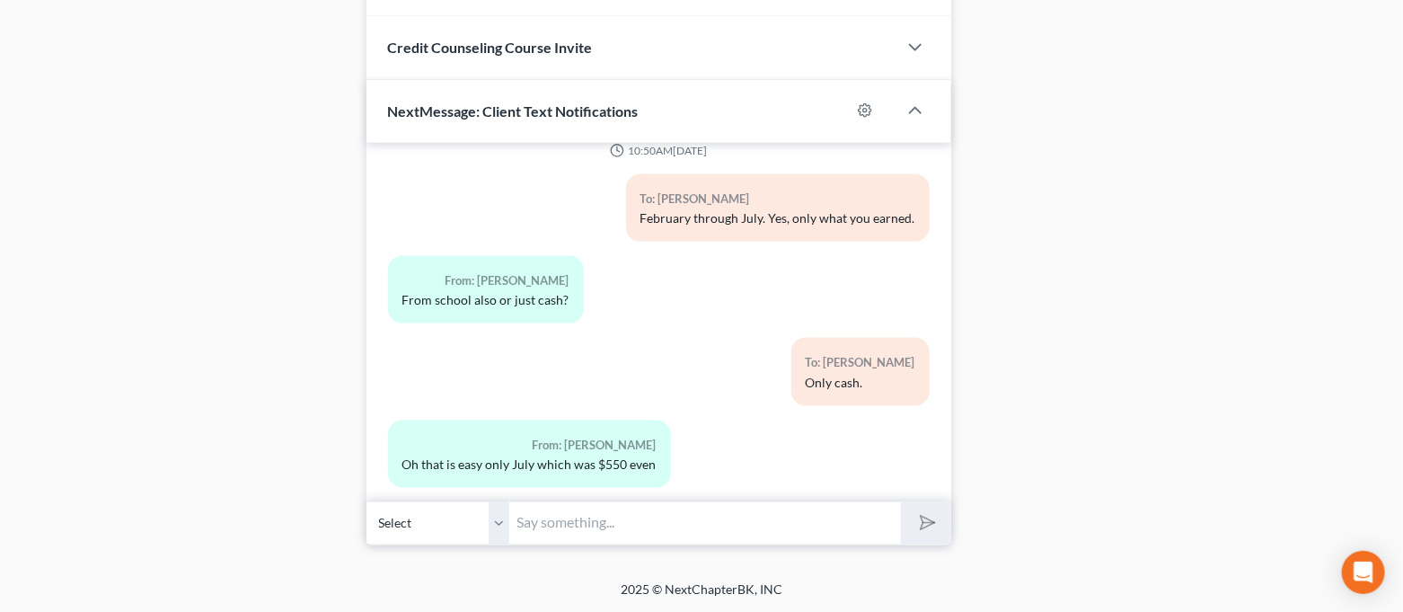
click at [628, 527] on input "text" at bounding box center [706, 523] width 392 height 44
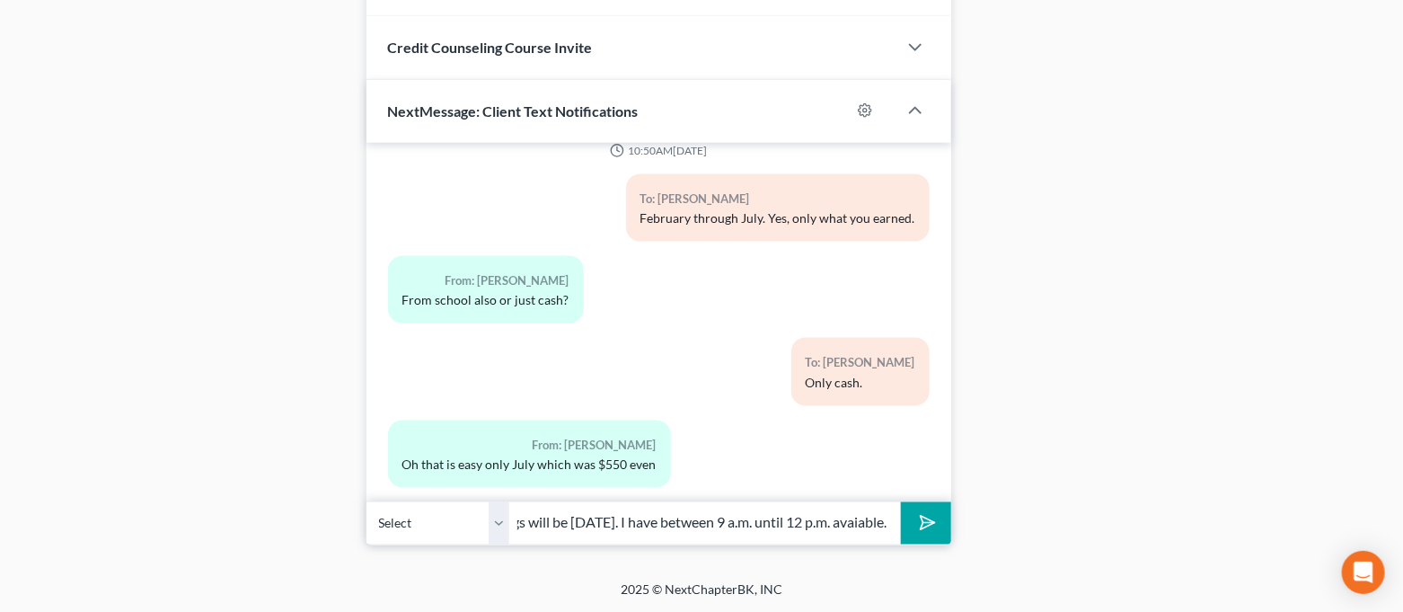
scroll to position [0, 166]
click at [891, 519] on input "Petition signings will be [DATE]. I have between 9 a.m. until 12 p.m. available." at bounding box center [706, 523] width 392 height 44
click at [889, 523] on input "Petition signings will be [DATE]. I have between 9 a.m. until 12 p.m. available." at bounding box center [706, 523] width 392 height 44
type input "Petition signings will be [DATE]. I have between 9 a.m. until 12 p.m. available…"
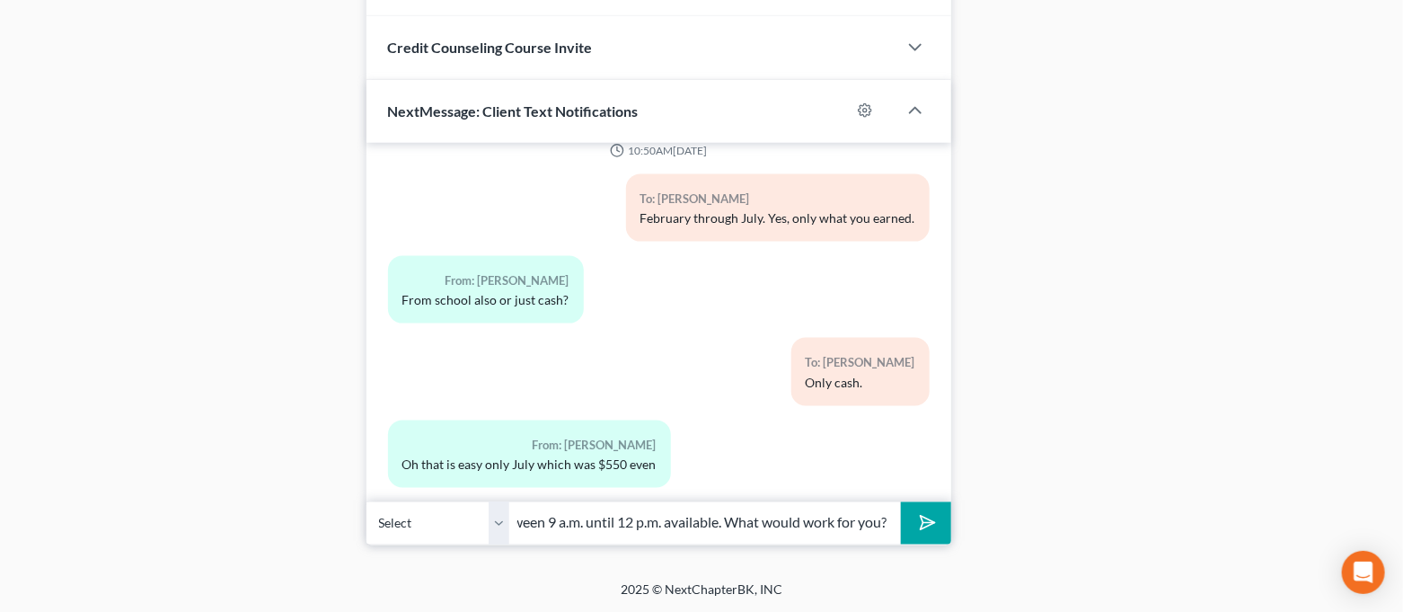
click at [901, 502] on button "submit" at bounding box center [925, 523] width 49 height 42
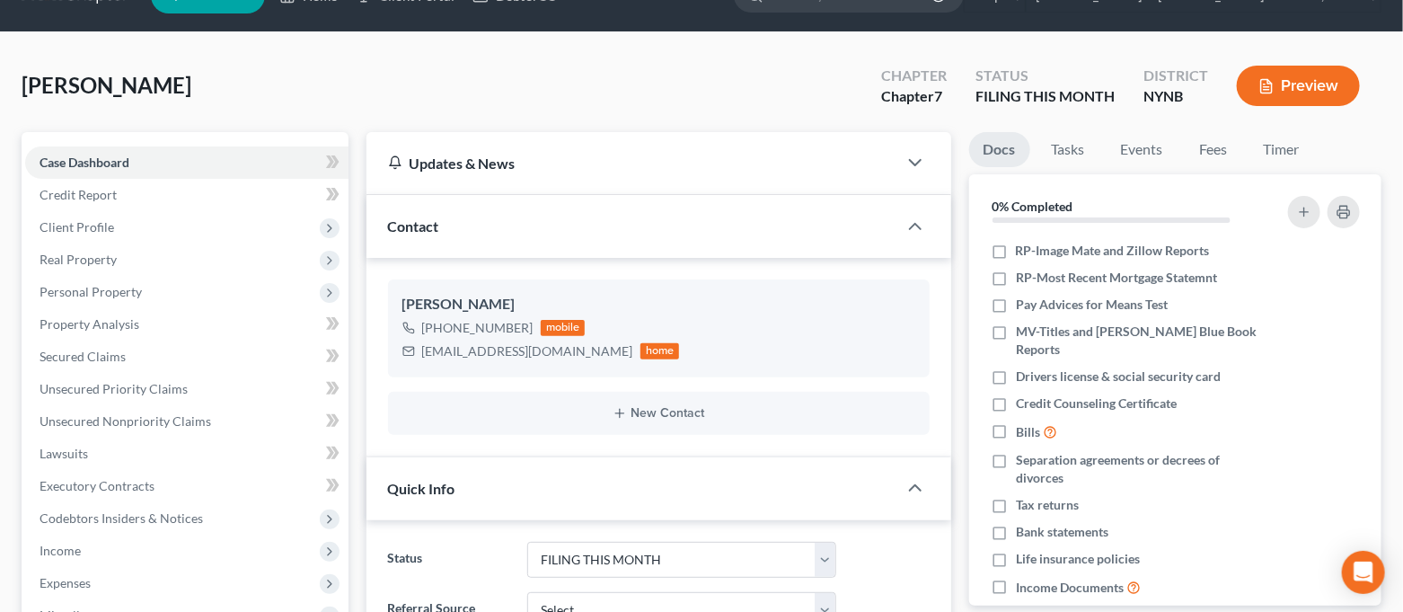
scroll to position [0, 0]
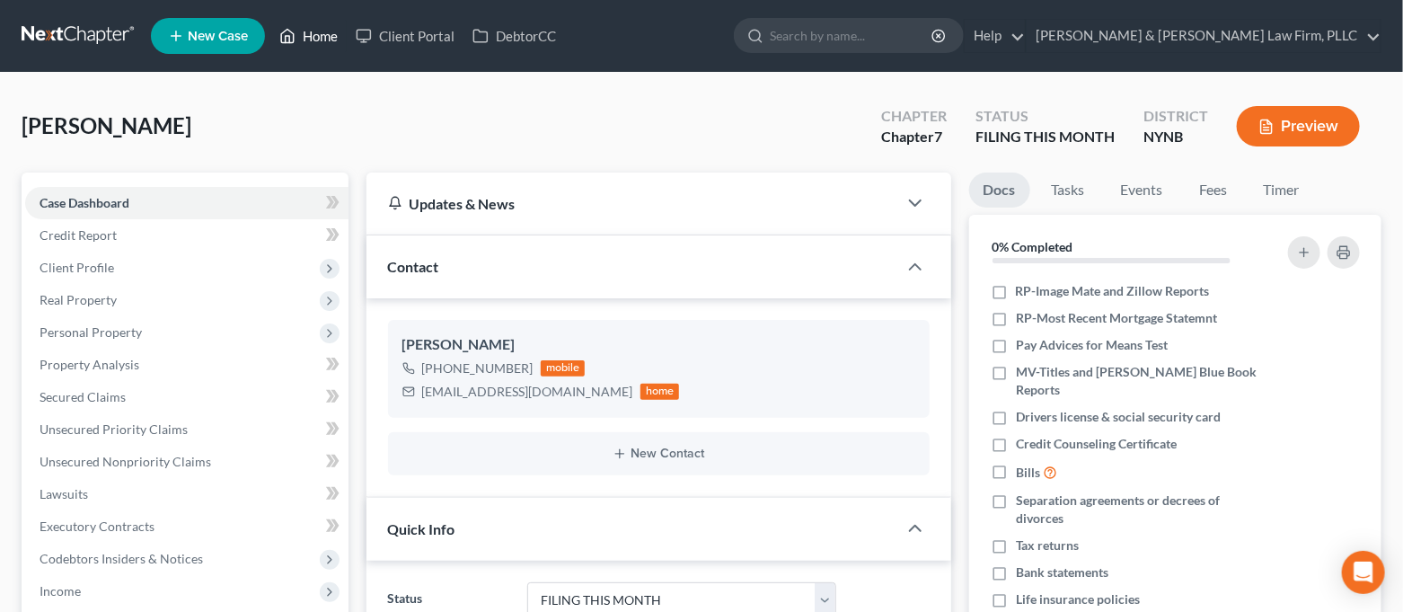
click at [292, 42] on icon at bounding box center [288, 36] width 13 height 13
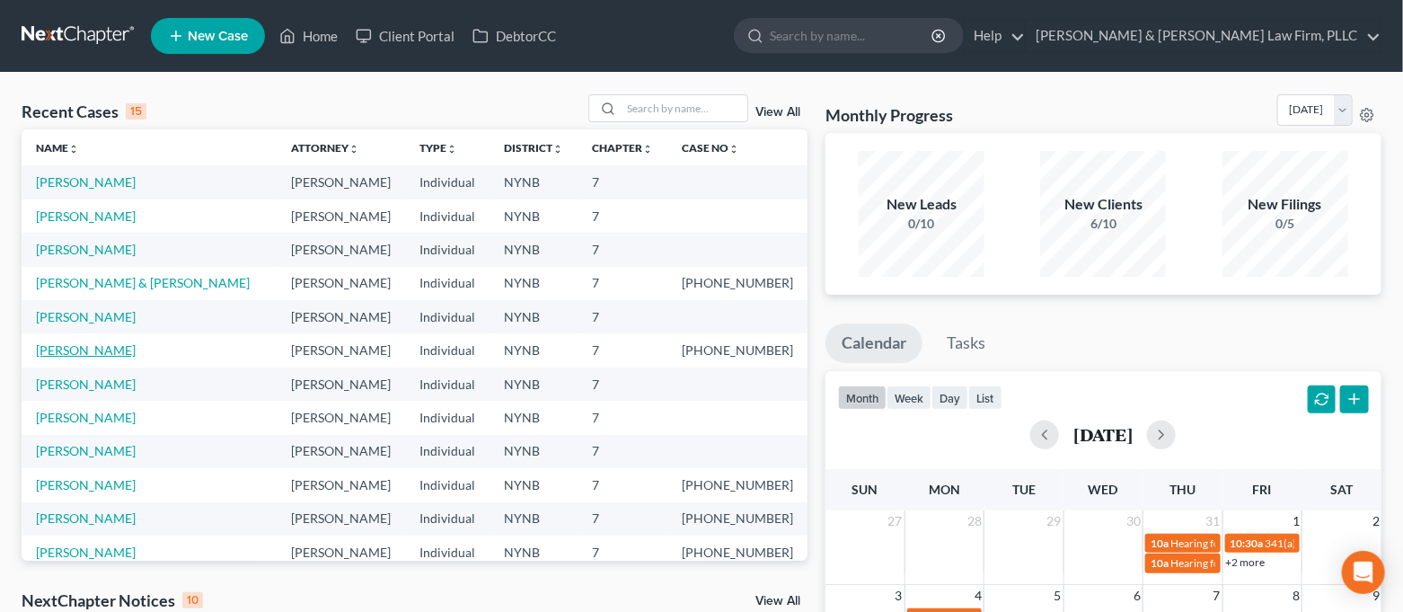
click at [73, 348] on link "[PERSON_NAME]" at bounding box center [86, 349] width 100 height 15
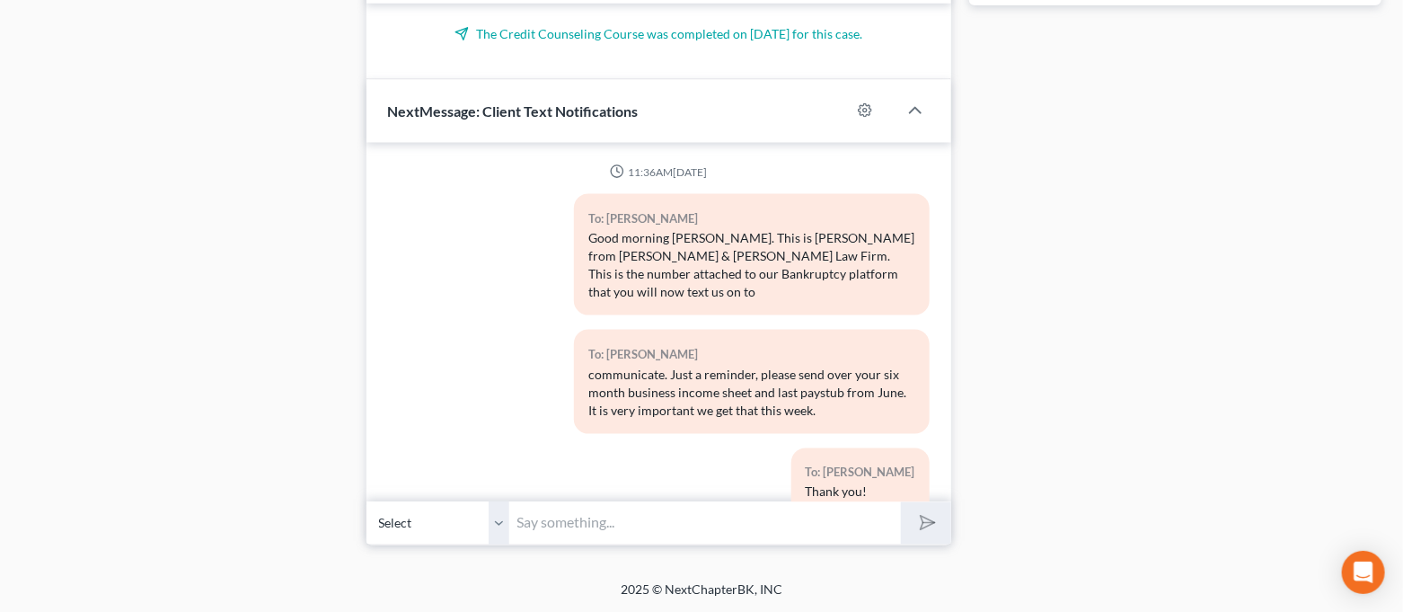
scroll to position [5261, 0]
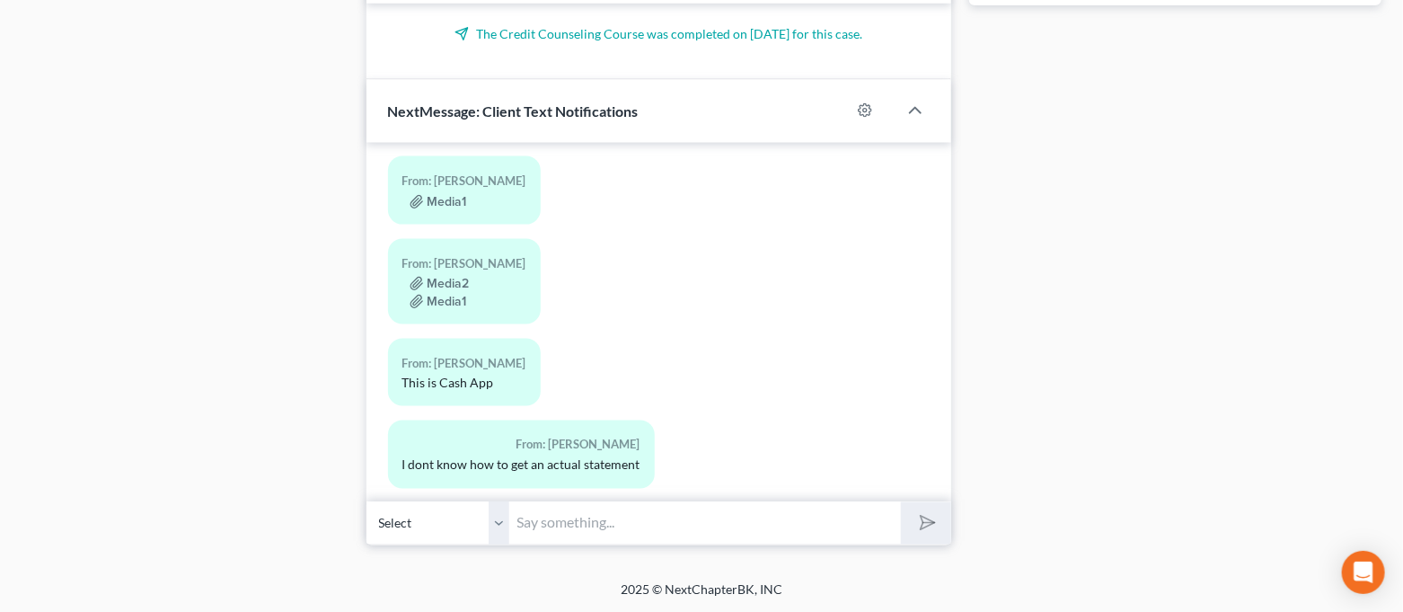
click at [616, 531] on input "text" at bounding box center [706, 523] width 392 height 44
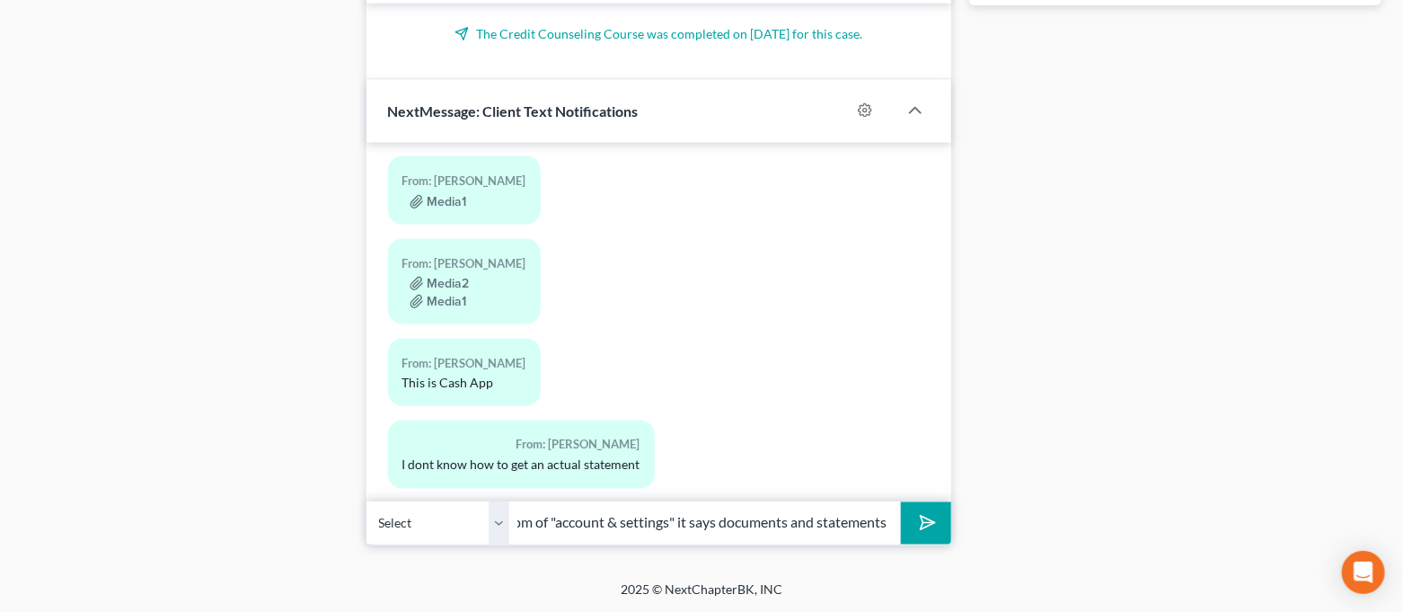
scroll to position [0, 366]
type input "For cash app statements, click on your picture, at the bottom of "account & set…"
click at [901, 502] on button "submit" at bounding box center [925, 523] width 49 height 42
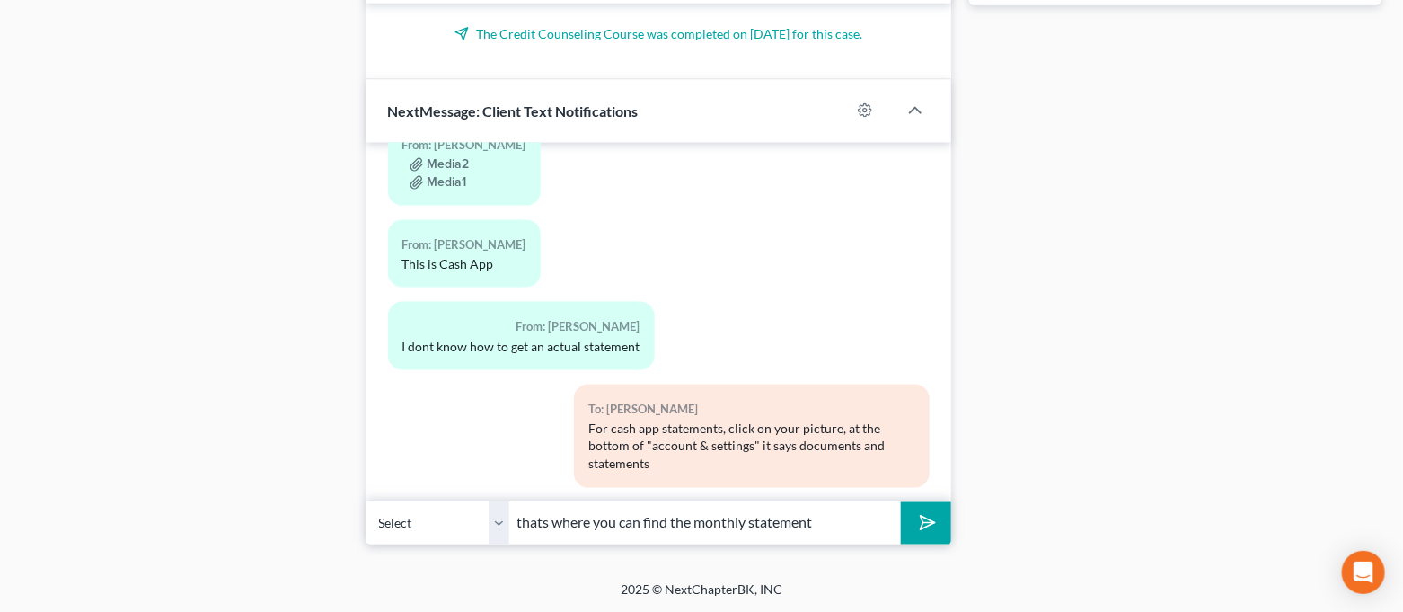
type input "thats where you can find the monthly statement"
click at [901, 502] on button "submit" at bounding box center [925, 523] width 49 height 42
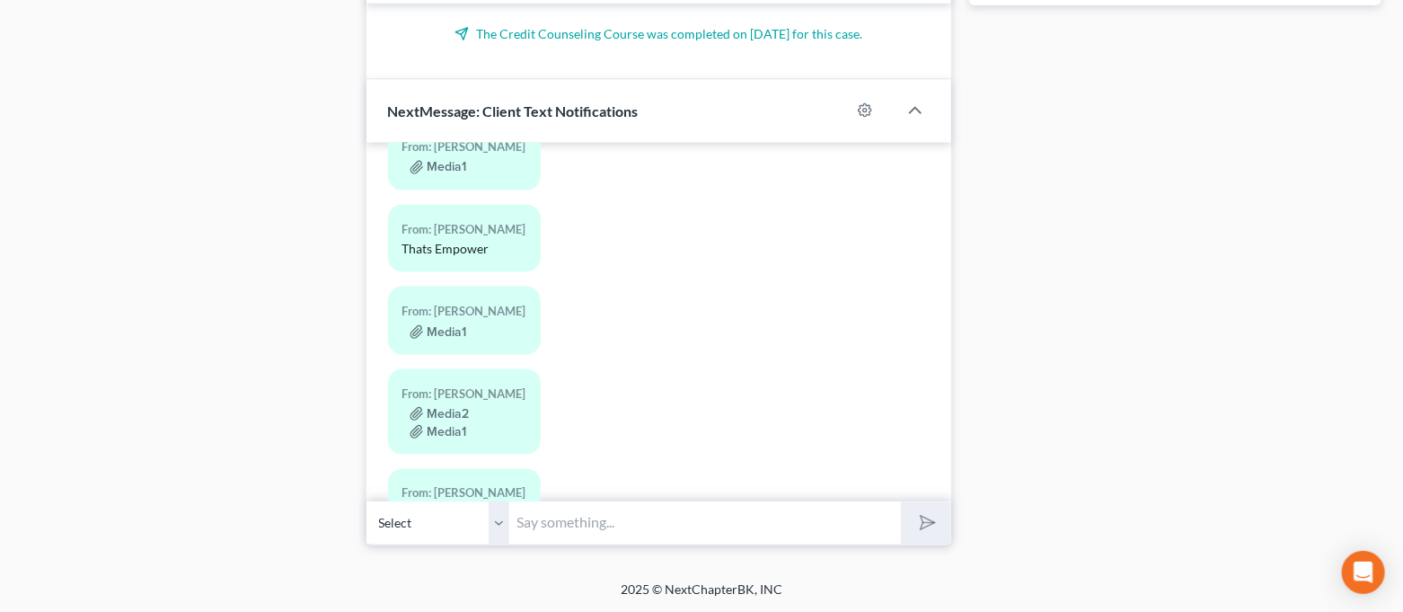
scroll to position [5222, 0]
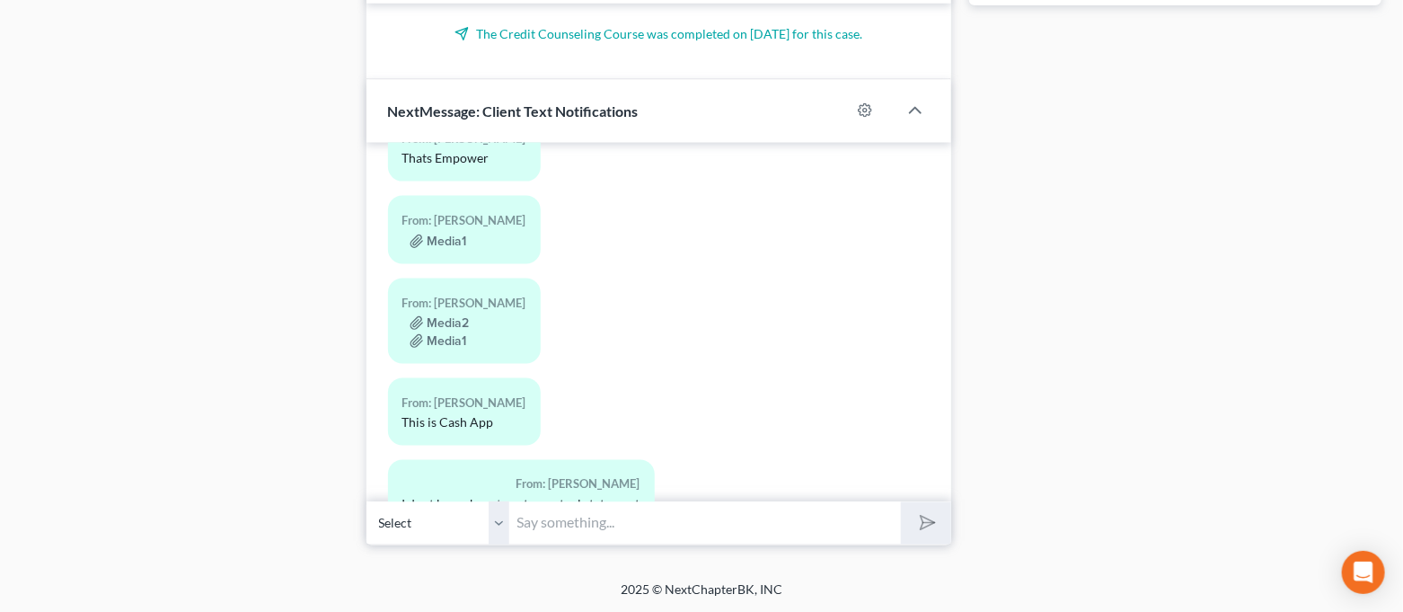
drag, startPoint x: 690, startPoint y: 535, endPoint x: 575, endPoint y: 425, distance: 159.5
click at [690, 535] on input "text" at bounding box center [706, 523] width 392 height 44
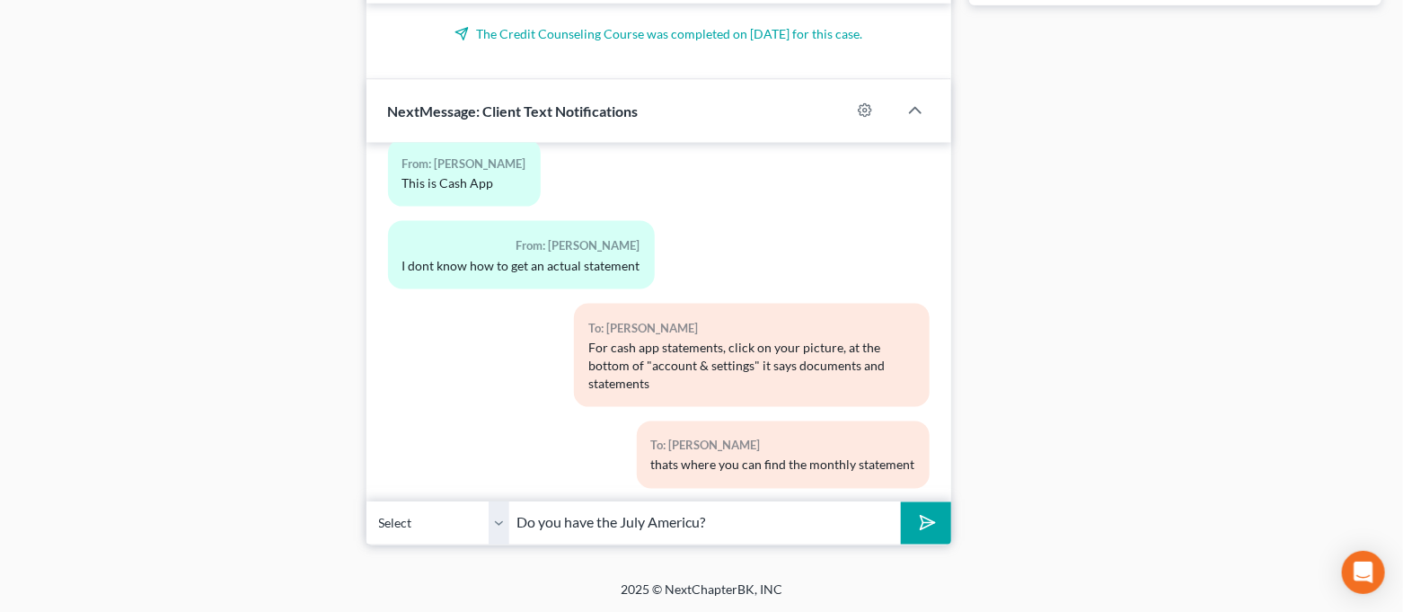
type input "Do you have the July Americu?"
click at [901, 502] on button "submit" at bounding box center [925, 523] width 49 height 42
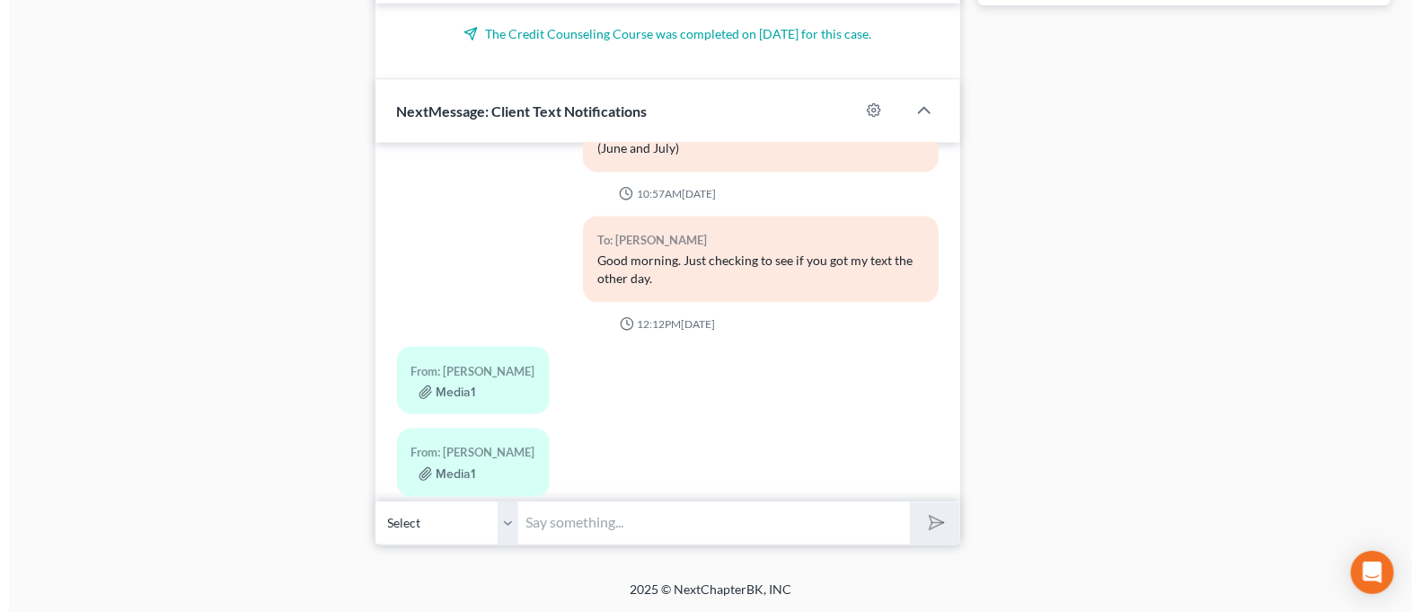
scroll to position [4945, 0]
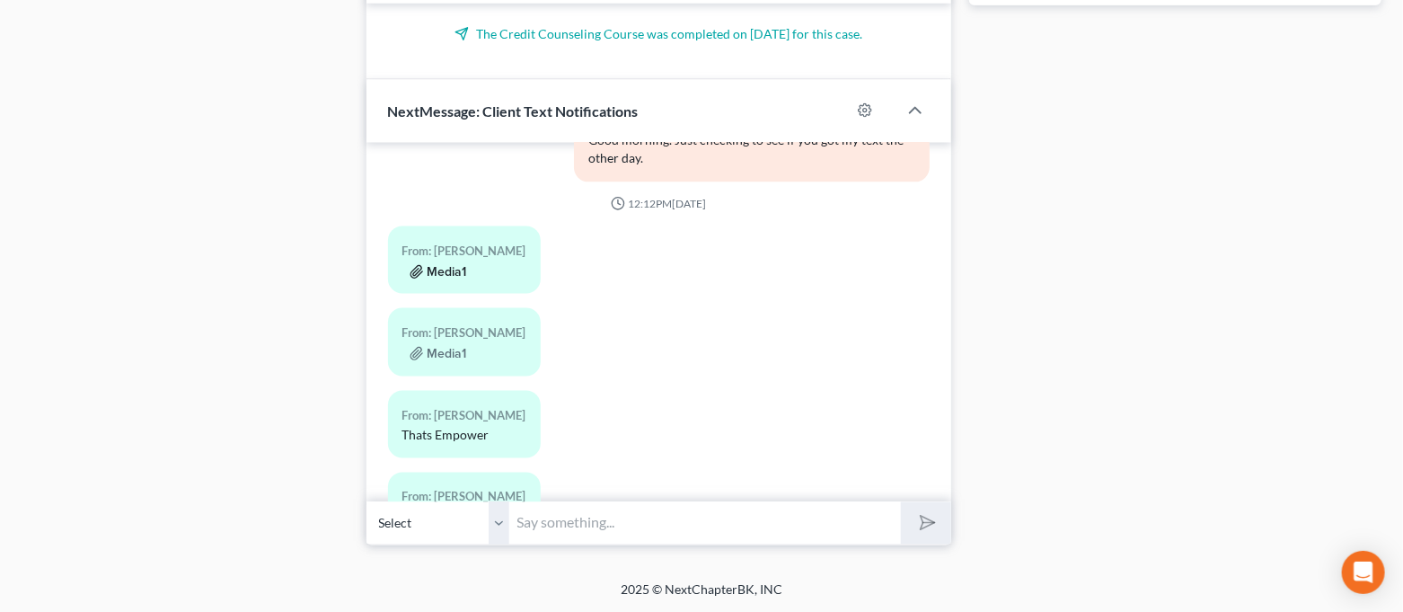
click at [454, 265] on button "Media1" at bounding box center [438, 272] width 57 height 14
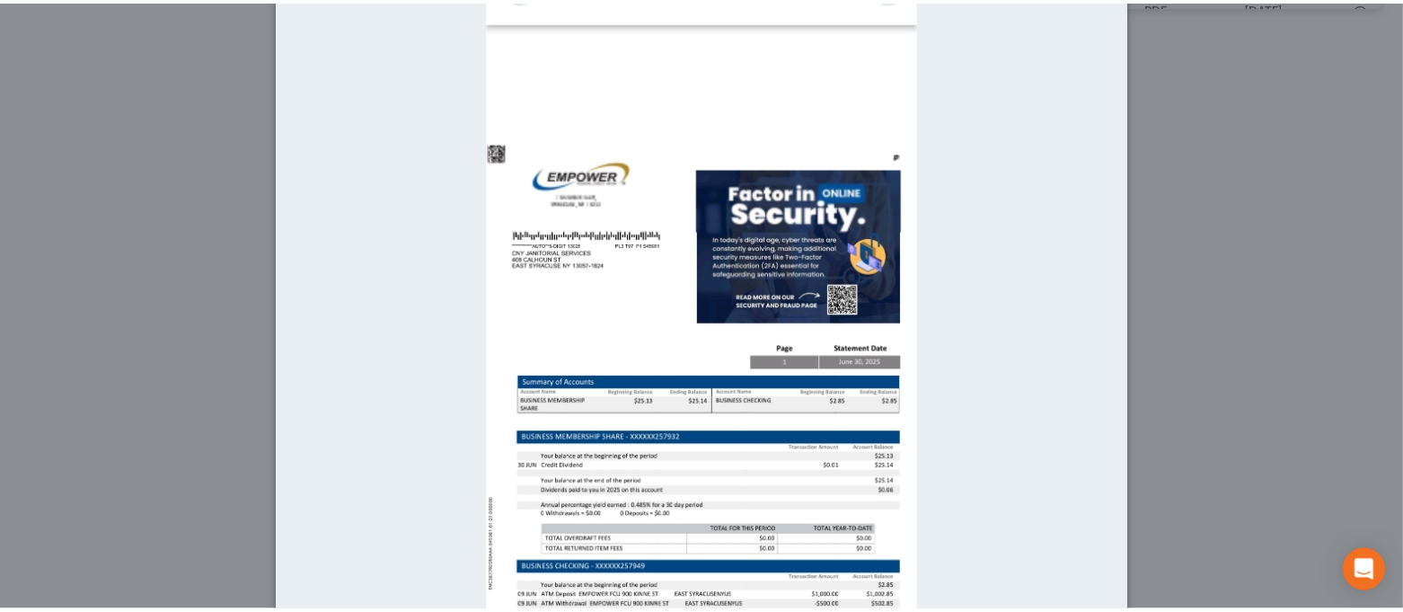
scroll to position [62, 0]
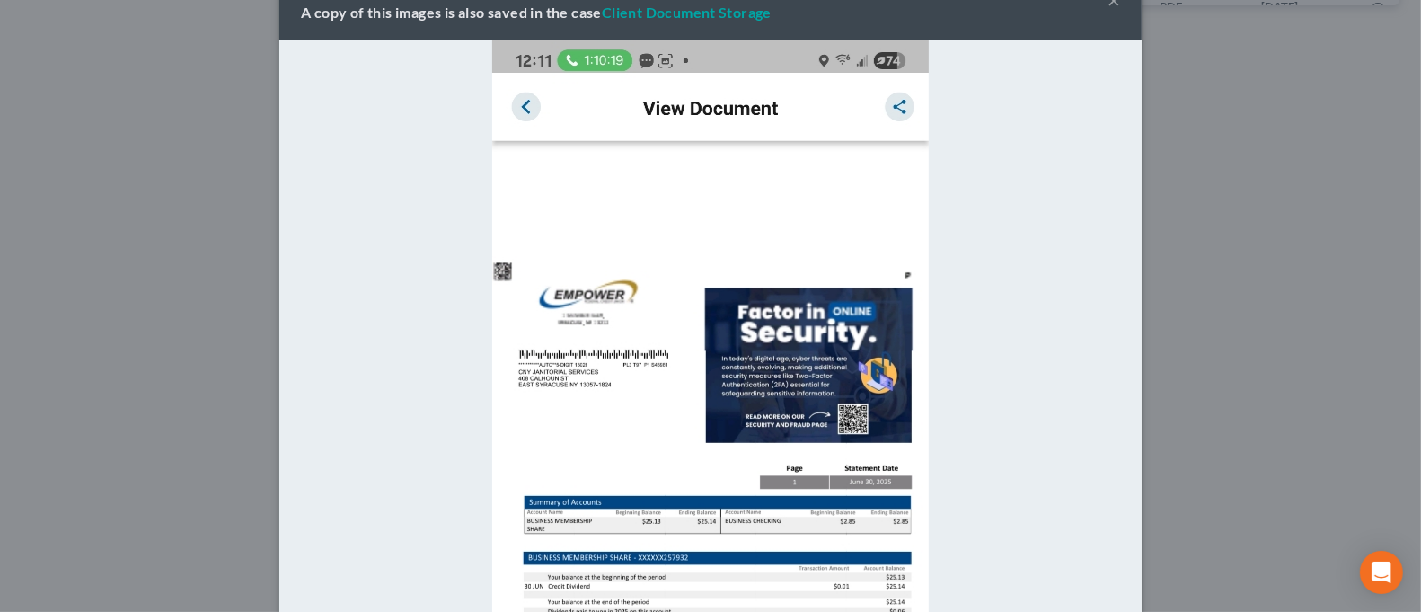
drag, startPoint x: 1183, startPoint y: 186, endPoint x: 346, endPoint y: 63, distance: 846.2
click at [1184, 186] on div "Attachment Preview: Media1 [DATE] A copy of this images is also saved in the ca…" at bounding box center [710, 306] width 1421 height 612
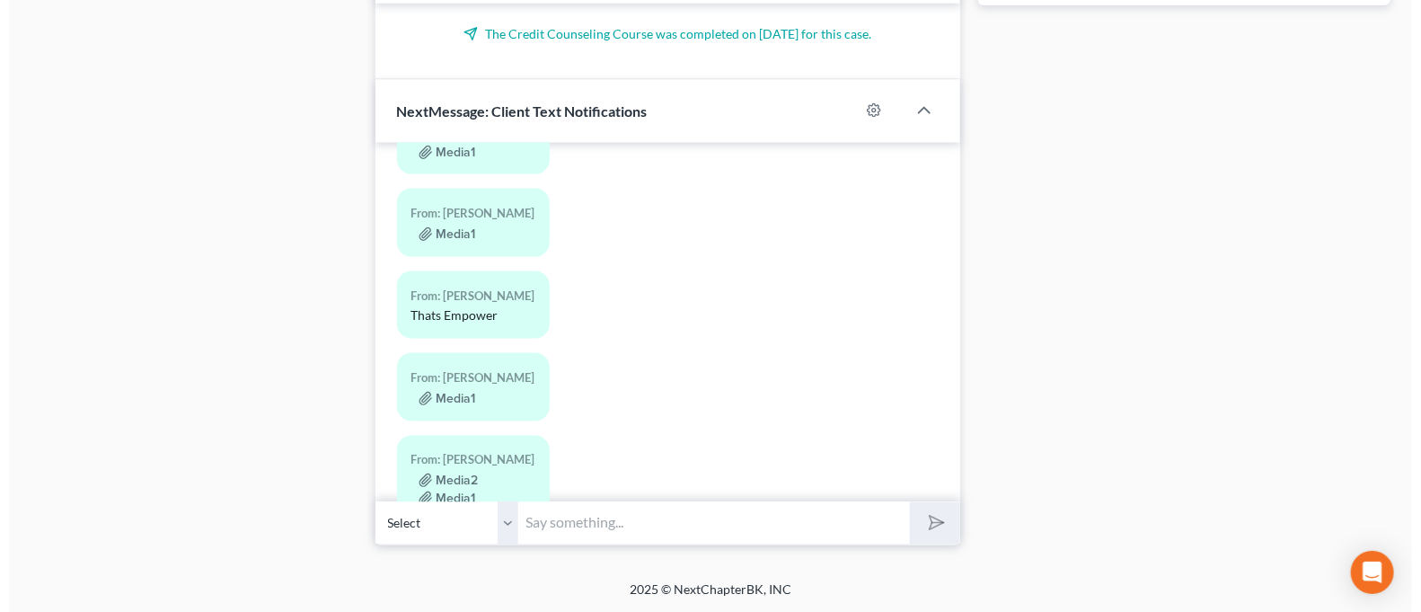
scroll to position [4945, 0]
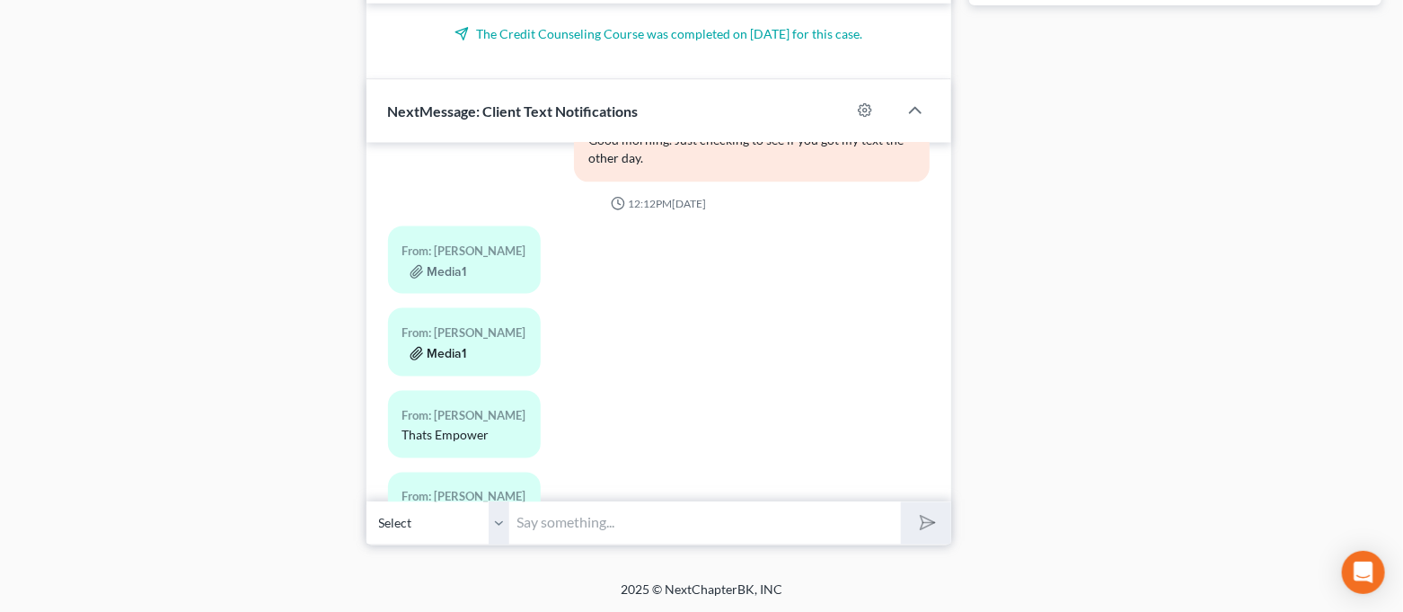
click at [458, 347] on button "Media1" at bounding box center [438, 354] width 57 height 14
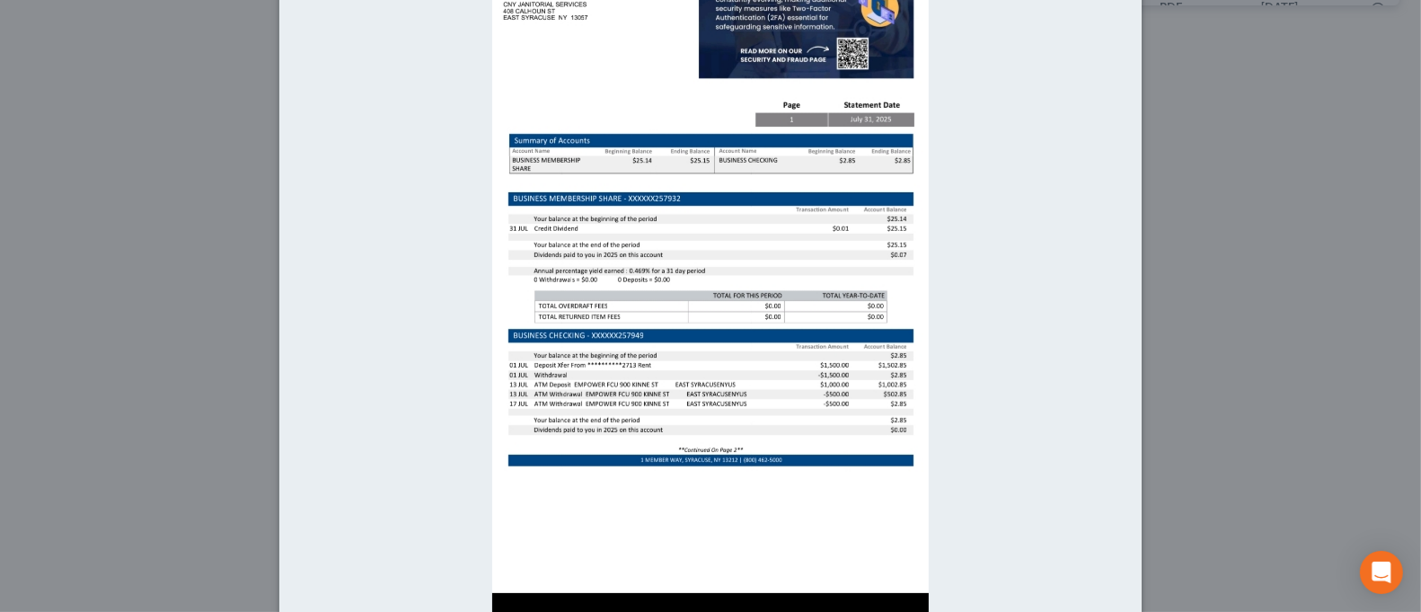
scroll to position [5690, 0]
